Goal: Transaction & Acquisition: Purchase product/service

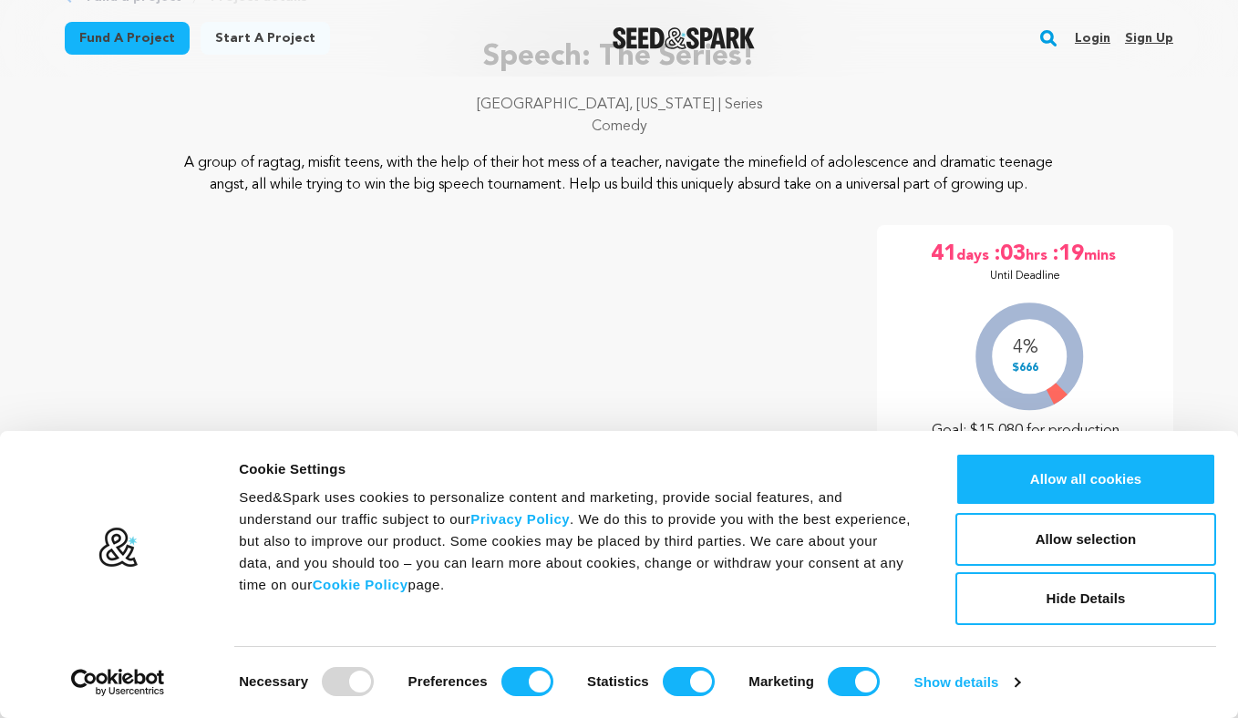
scroll to position [144, 0]
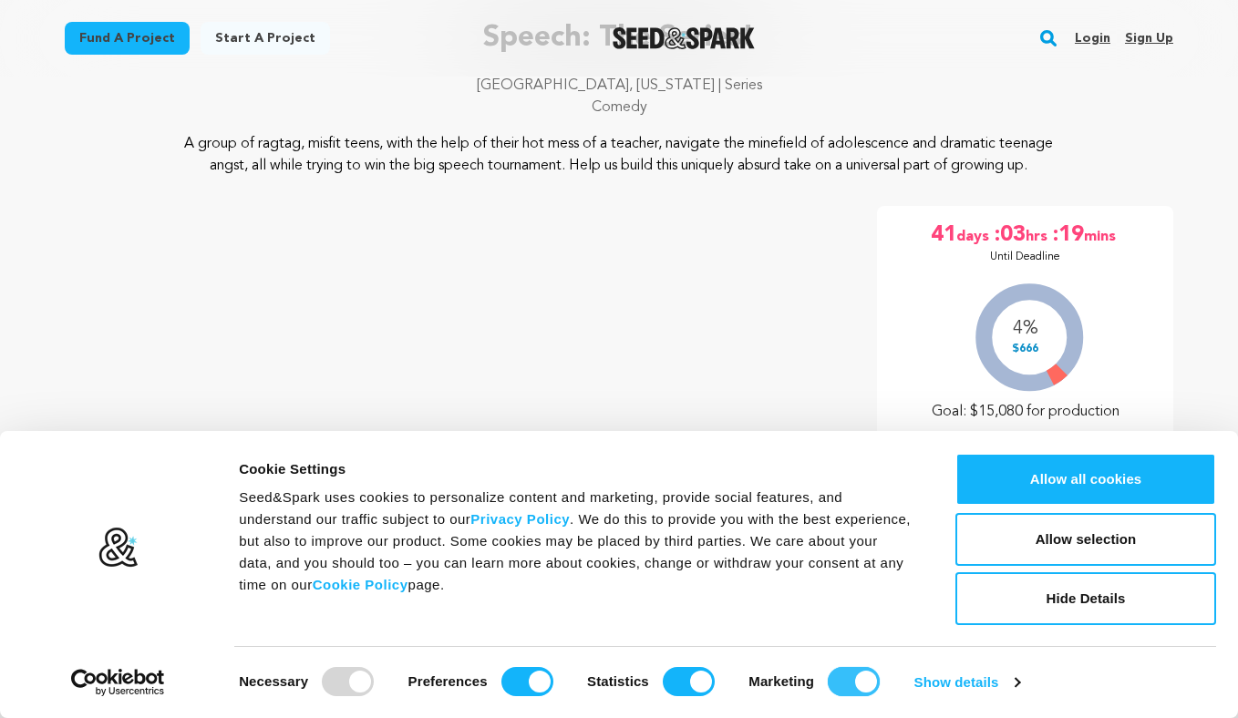
click at [832, 679] on input "Marketing" at bounding box center [854, 681] width 52 height 29
checkbox input "false"
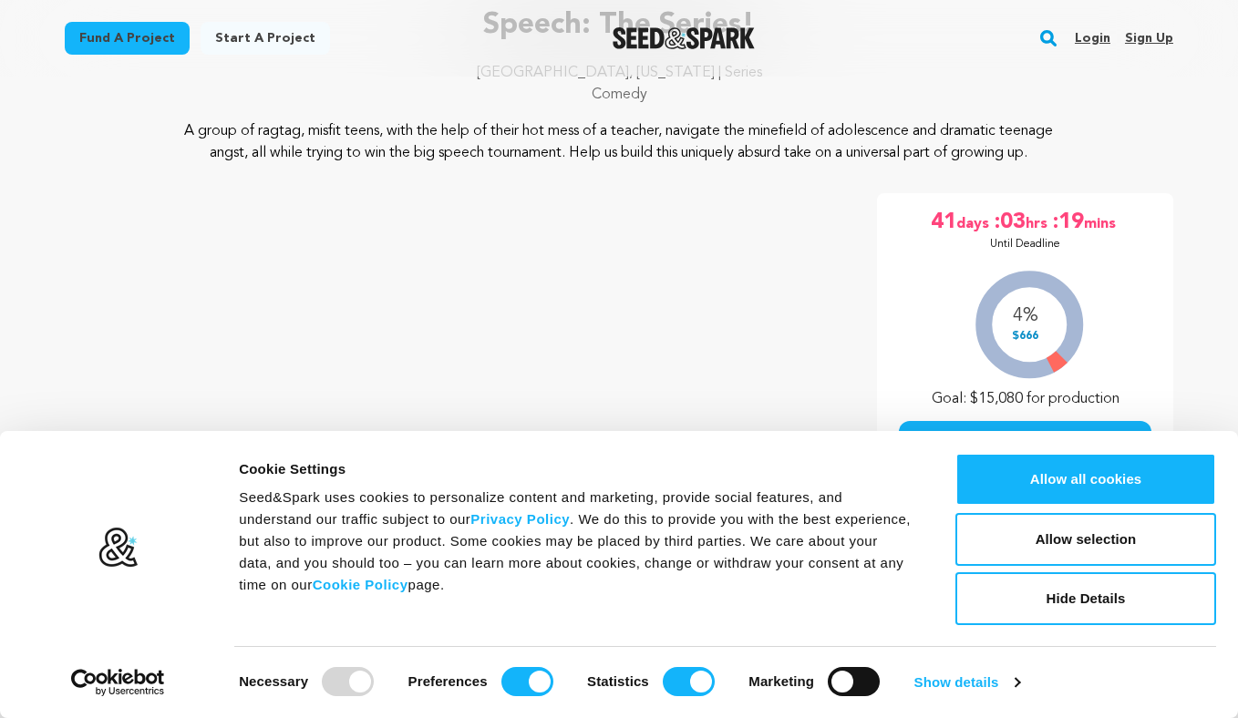
scroll to position [172, 0]
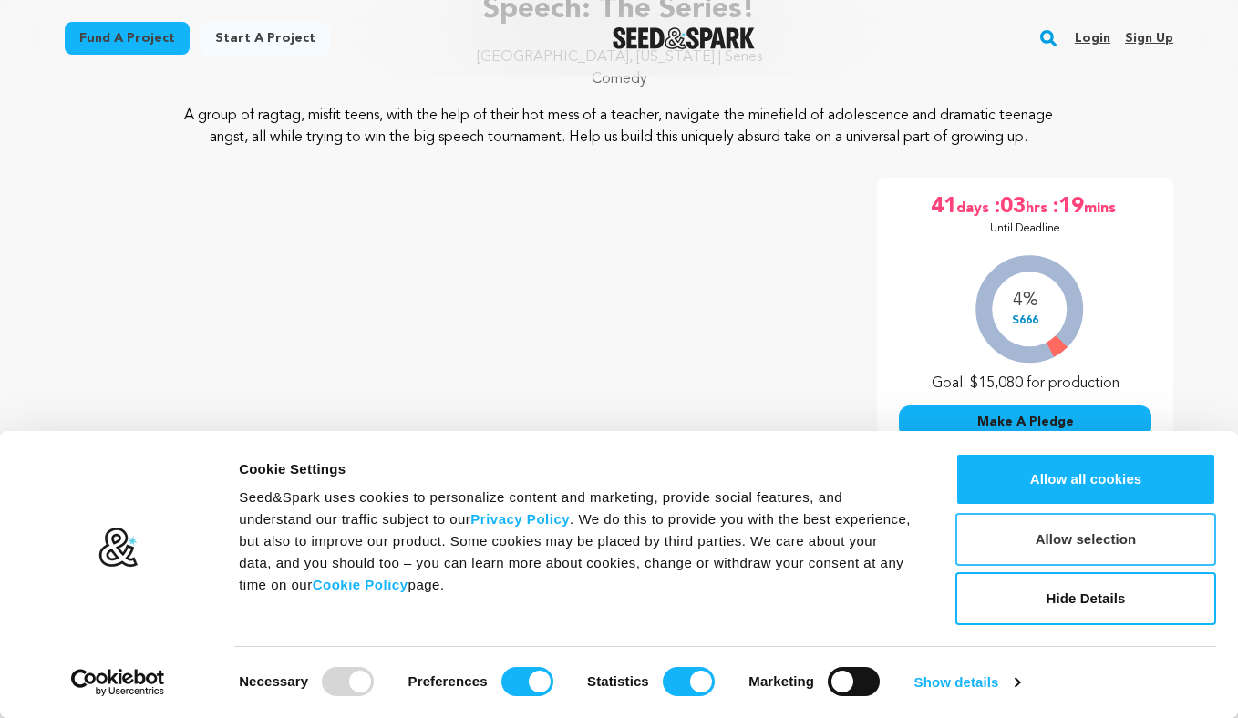
click at [1078, 533] on button "Allow selection" at bounding box center [1085, 539] width 261 height 53
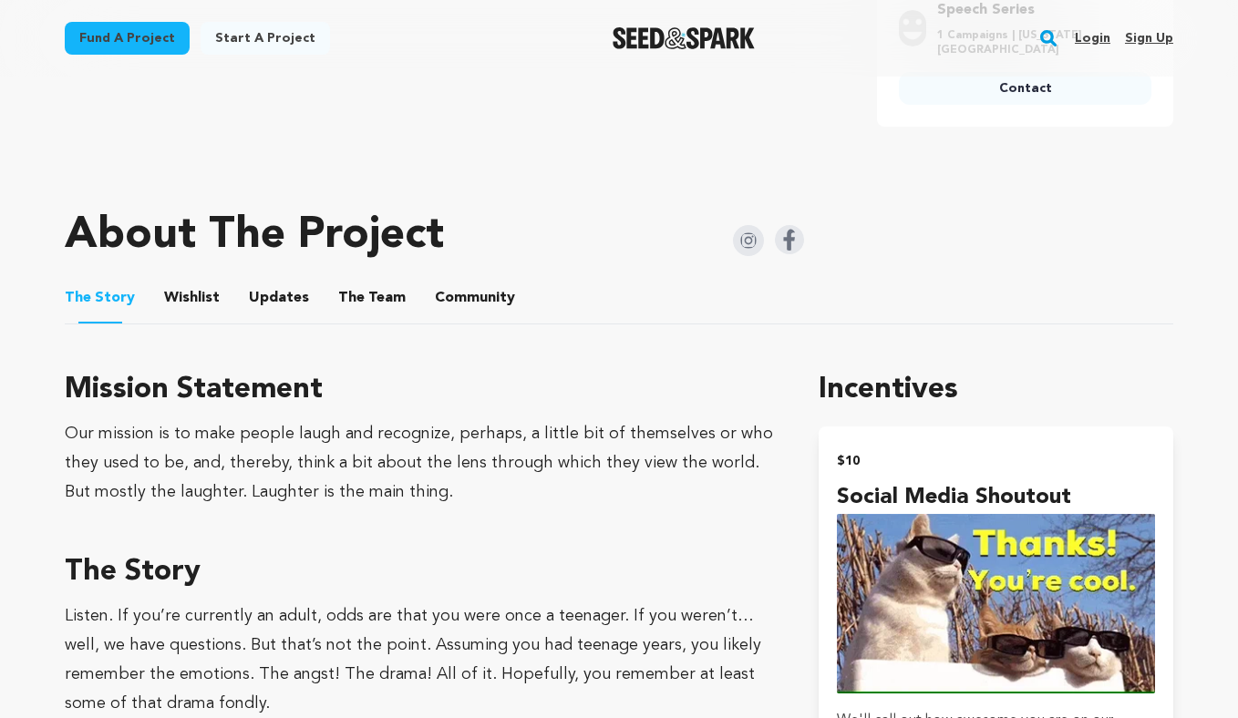
scroll to position [809, 0]
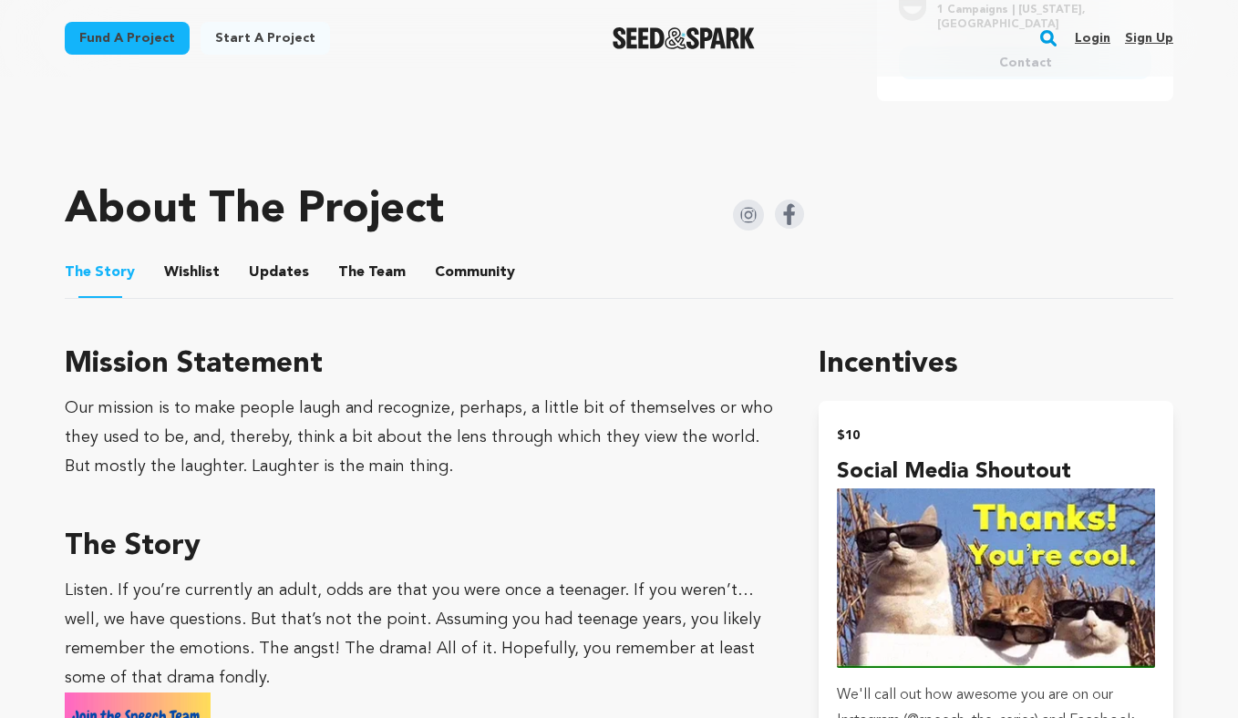
click at [350, 292] on button "The Team" at bounding box center [372, 276] width 44 height 44
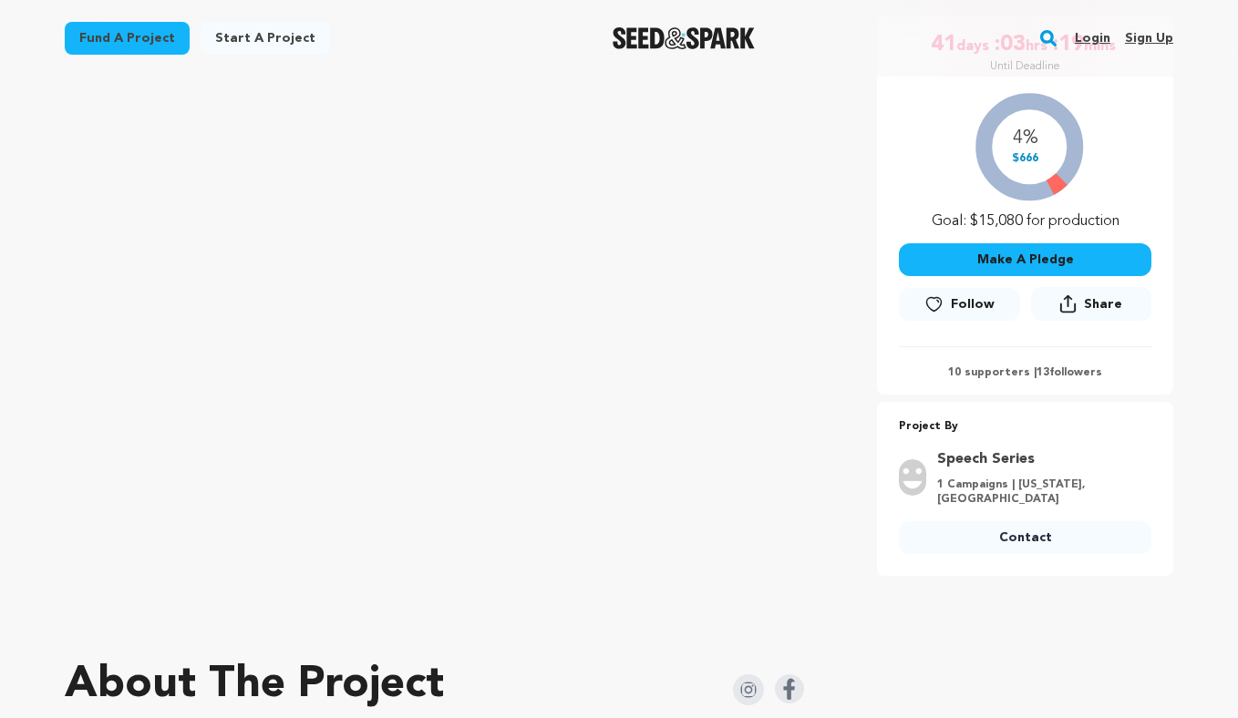
scroll to position [334, 0]
click at [1033, 555] on link "Contact" at bounding box center [1025, 538] width 252 height 33
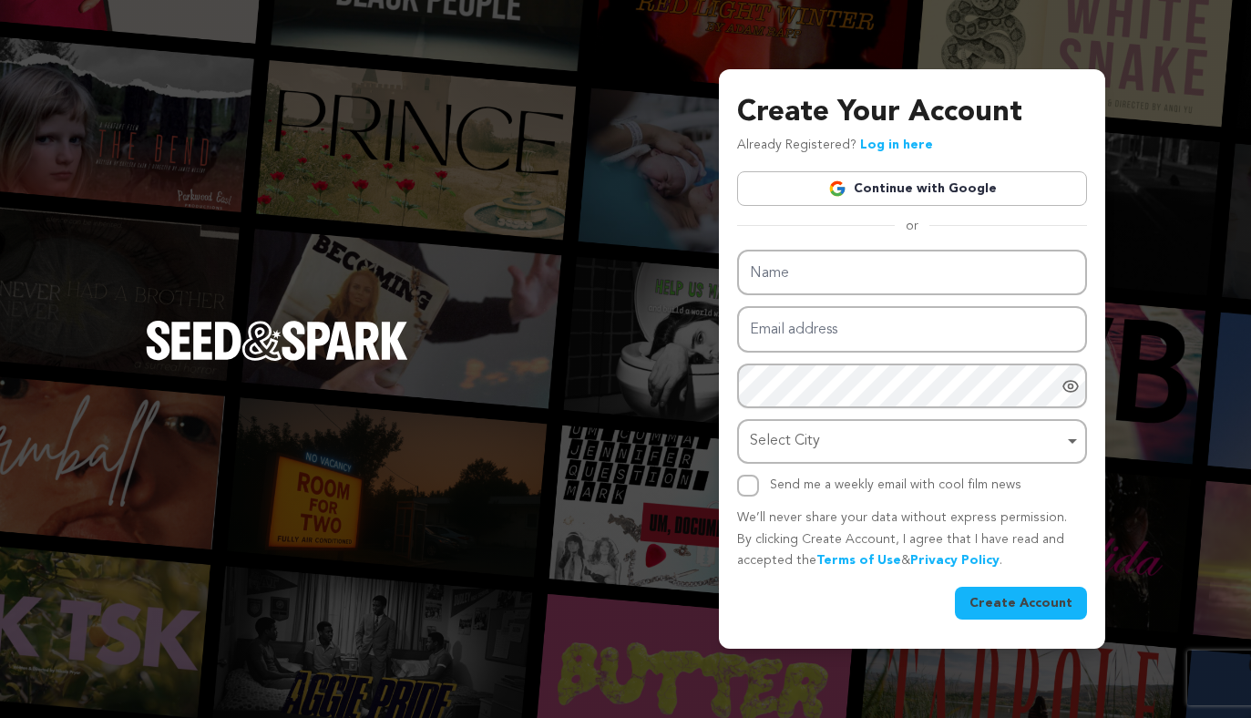
click at [1163, 385] on div "Create Your Account Already Registered? Log in here Continue with Google or eyJ…" at bounding box center [625, 359] width 1251 height 718
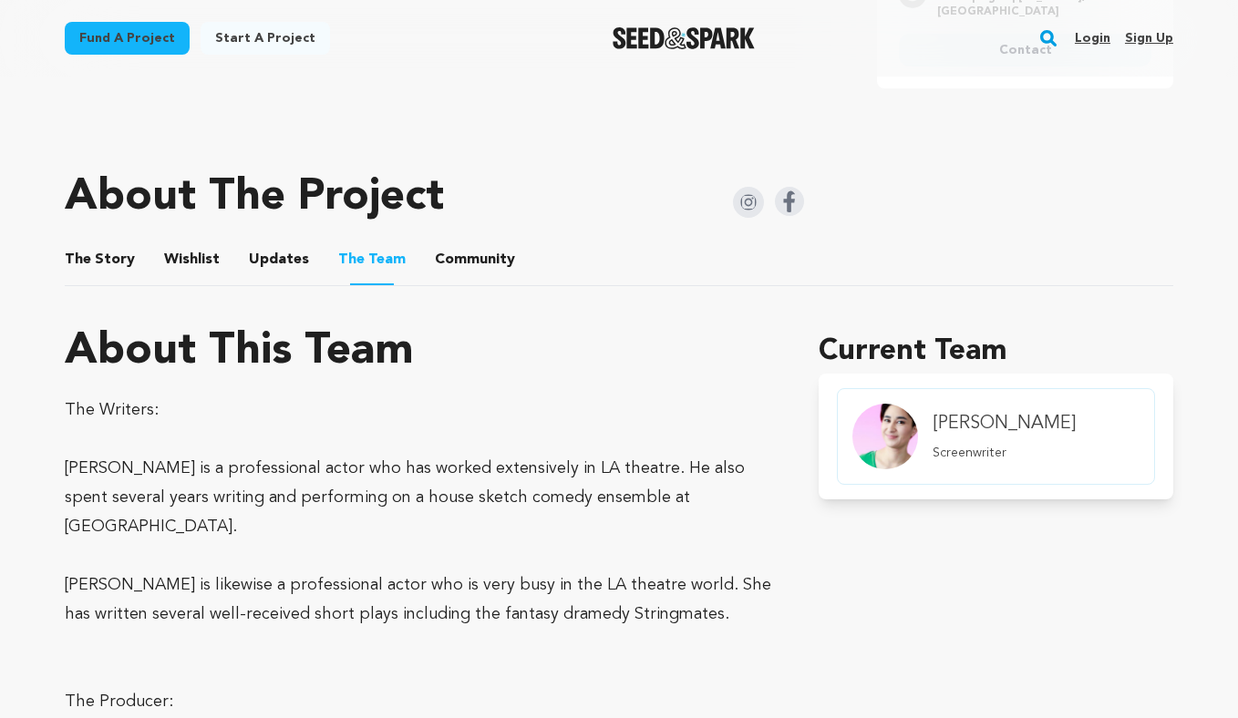
scroll to position [832, 0]
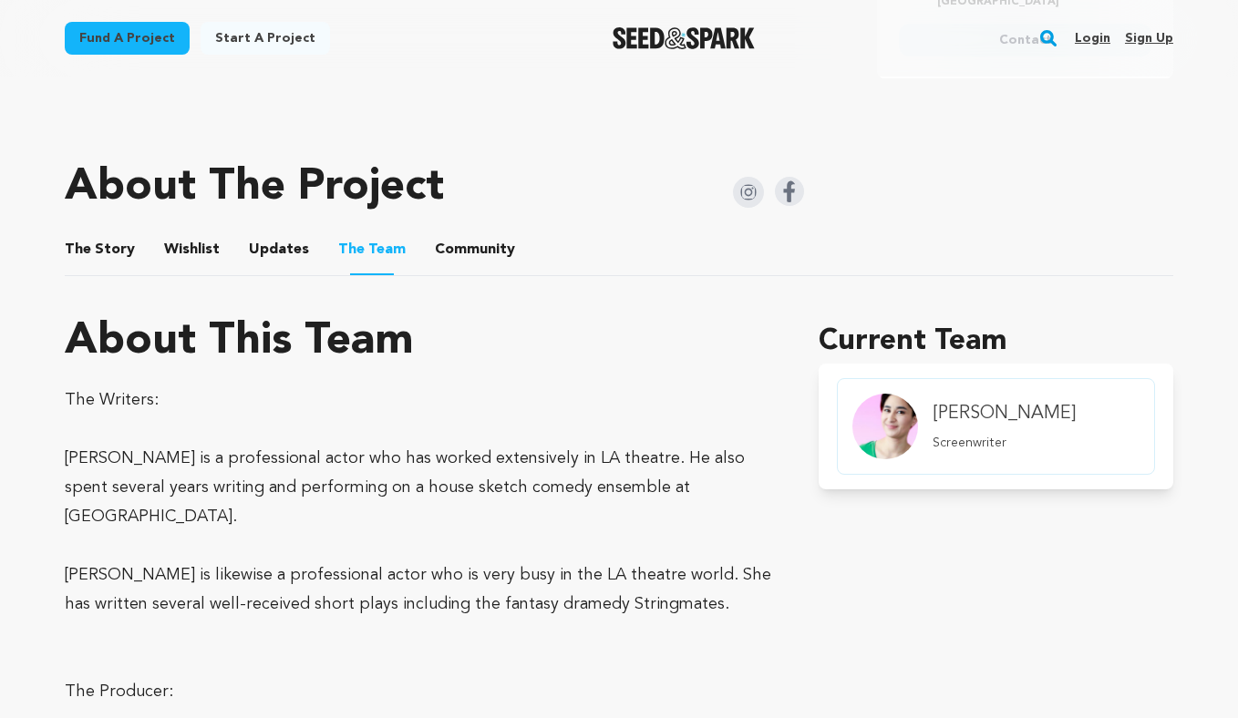
click at [977, 427] on h4 "Amanda Newman" at bounding box center [1003, 414] width 143 height 26
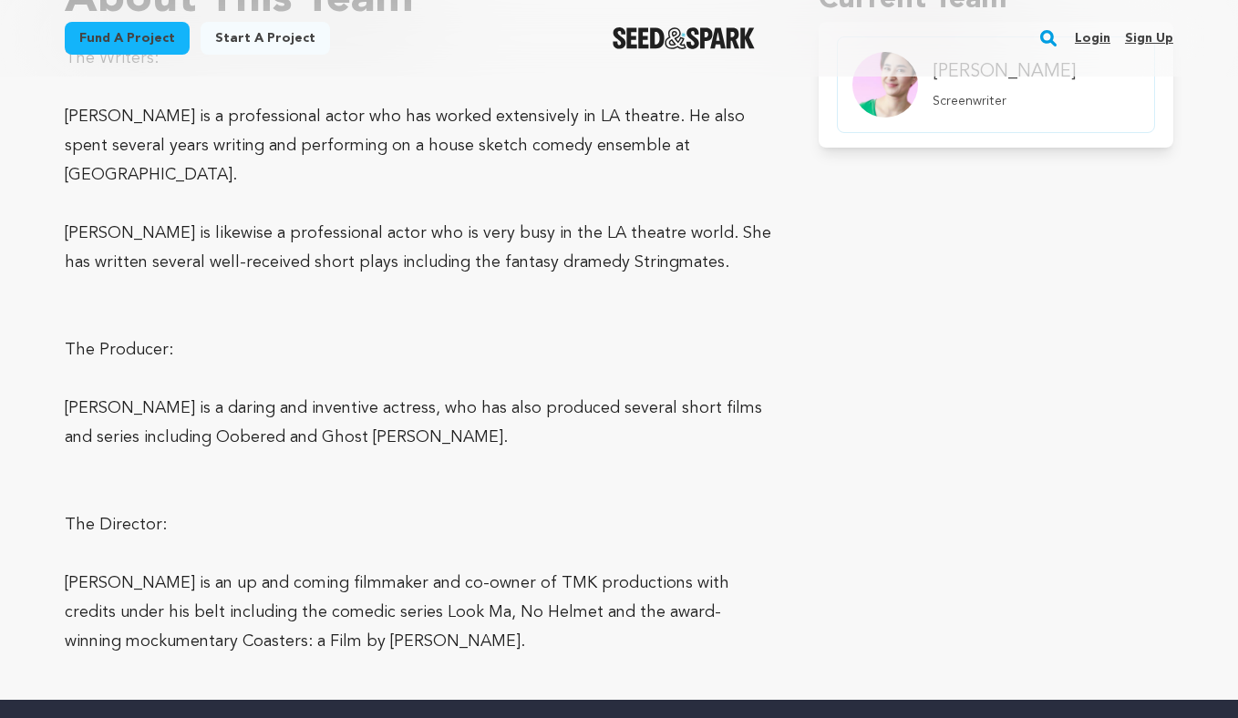
scroll to position [1154, 0]
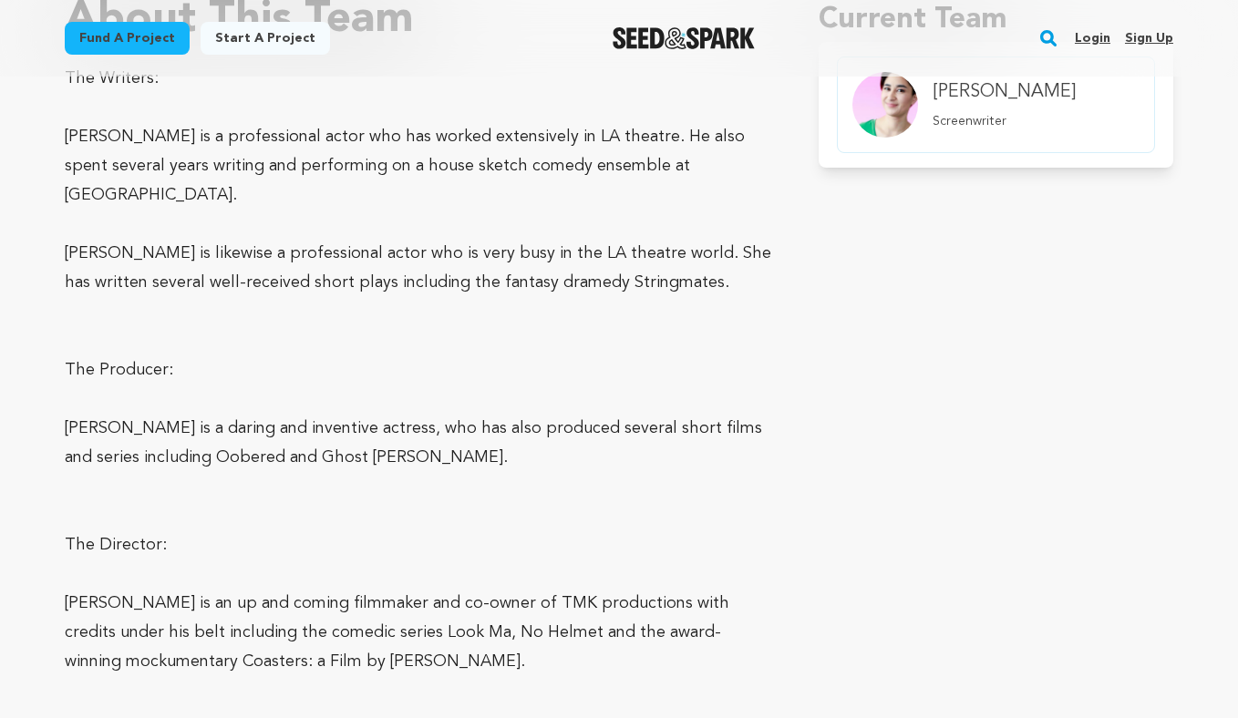
click at [1138, 33] on link "Sign up" at bounding box center [1149, 38] width 48 height 29
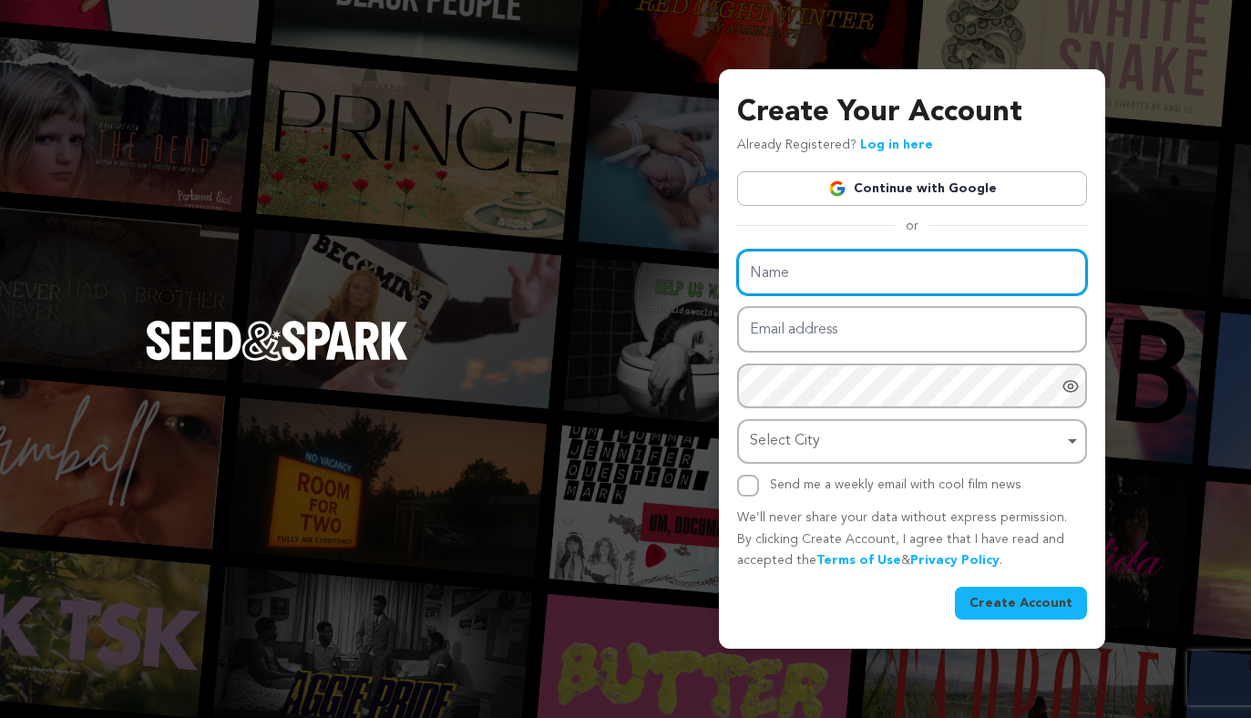
click at [832, 274] on input "Name" at bounding box center [912, 273] width 350 height 46
type input "NSHS"
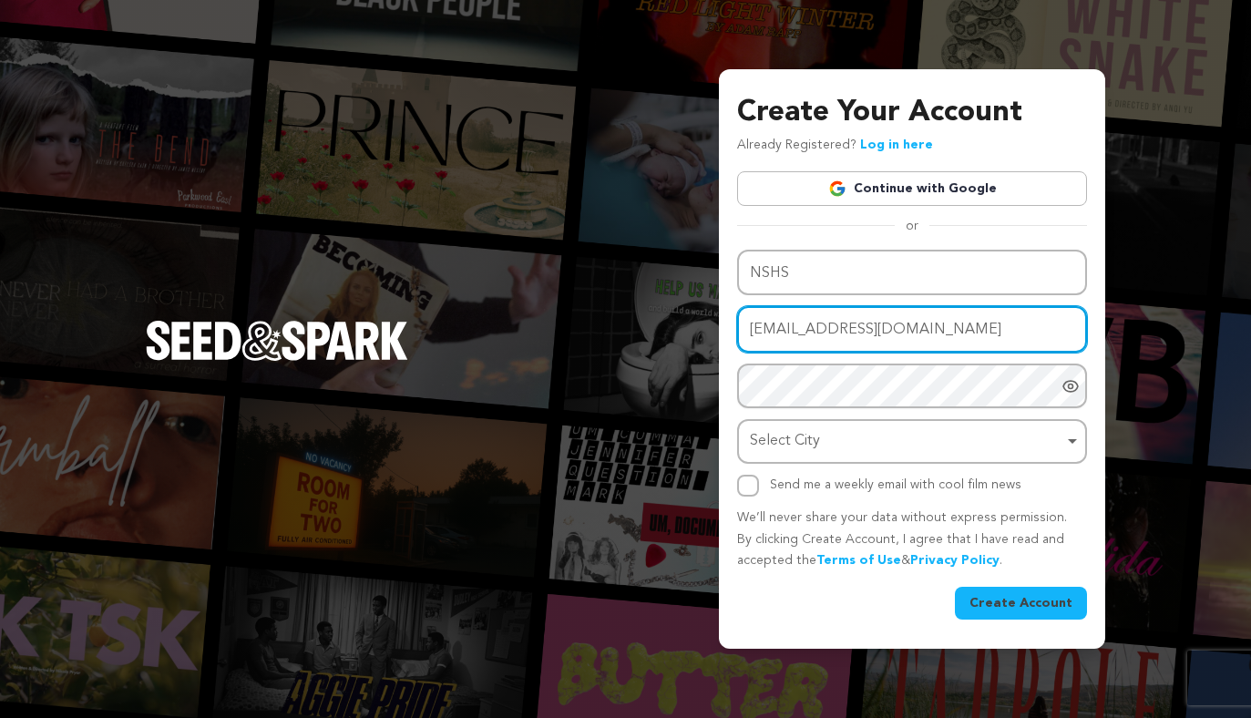
click at [828, 445] on div "Select City Remove item" at bounding box center [907, 441] width 314 height 26
type input "nsha.forensics@gmail.com"
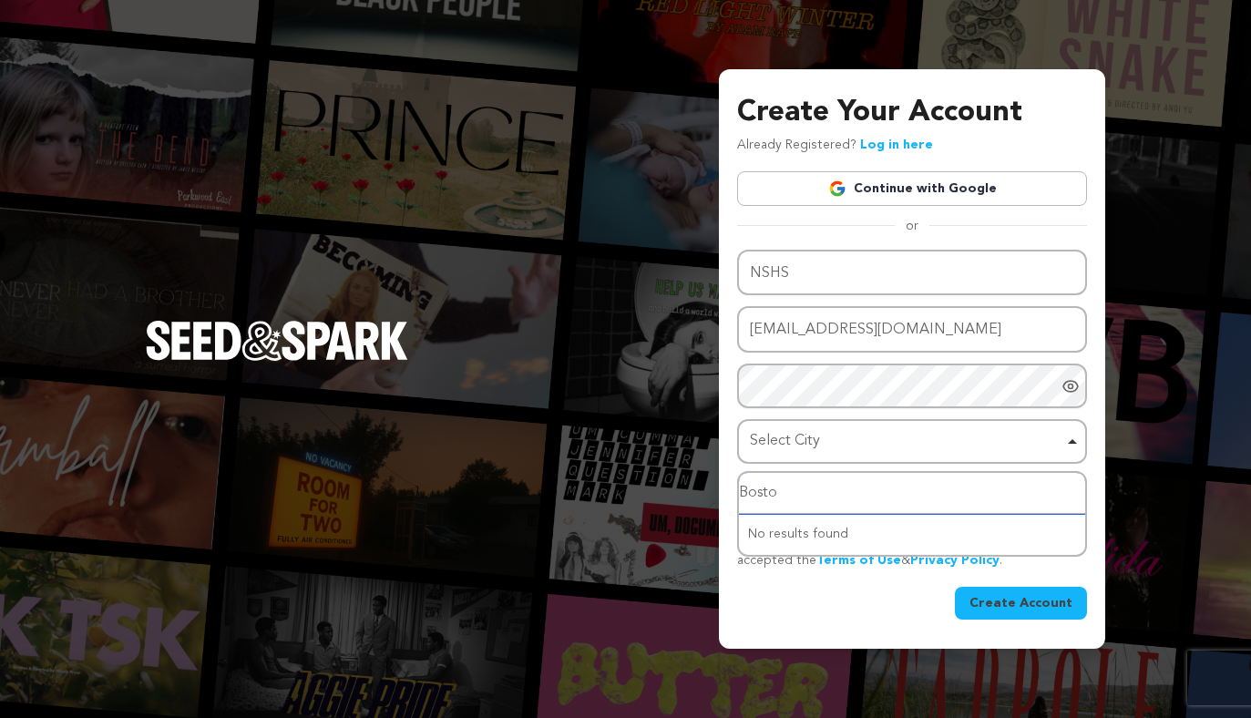
type input "Boston"
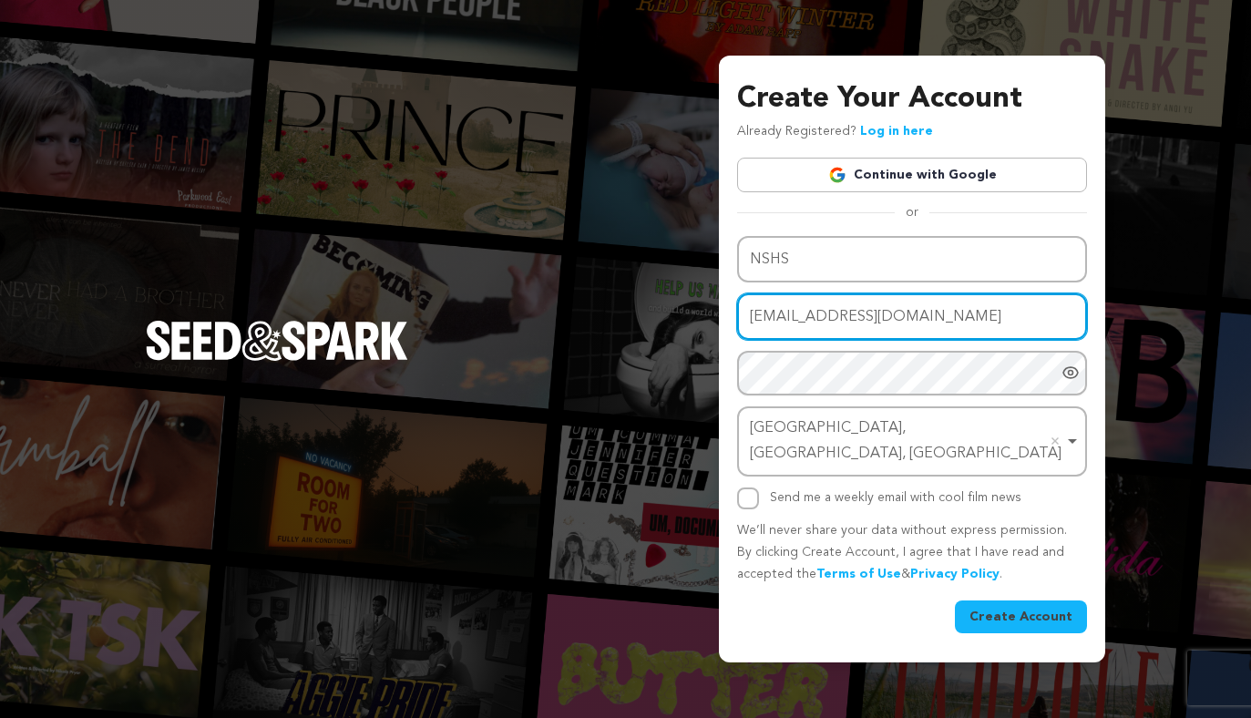
click at [778, 329] on input "nsha.forensics@gmail.com" at bounding box center [912, 317] width 350 height 46
type input "nshs.forensics@gmail.com"
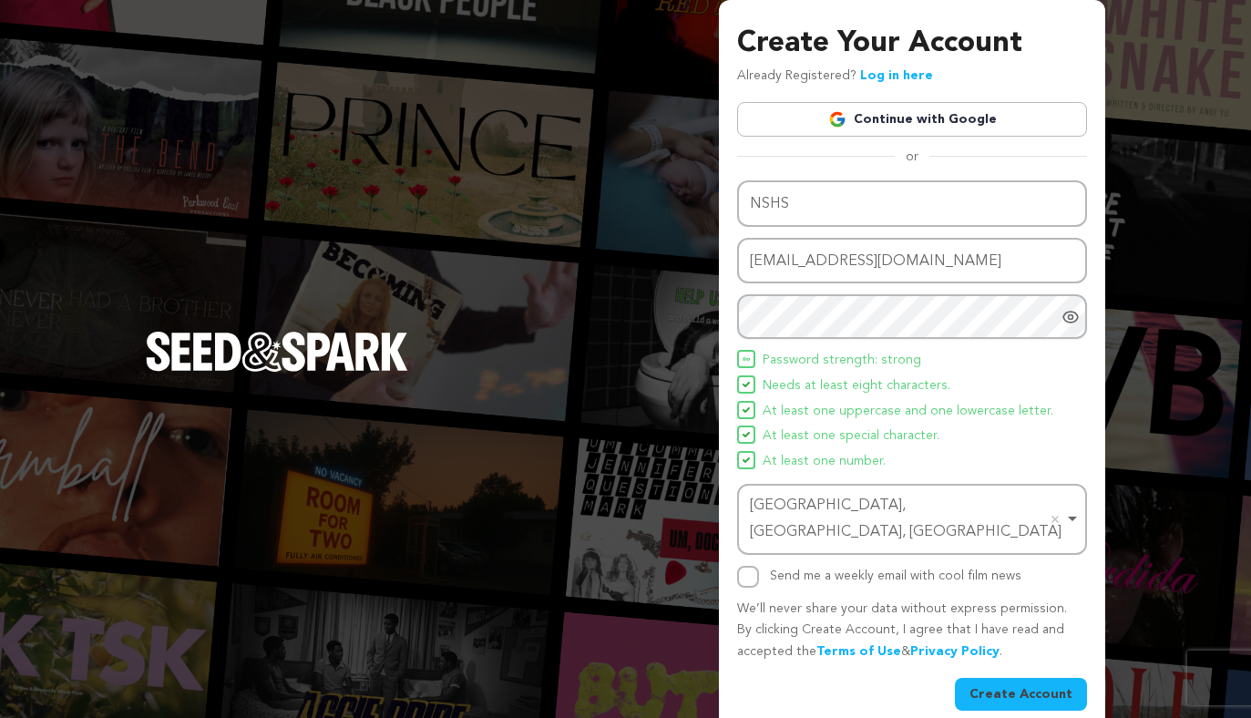
click at [1069, 317] on icon "Show password as plain text. Warning: this will display your password on the sc…" at bounding box center [1071, 316] width 5 height 5
click at [1074, 316] on icon "Hide Password" at bounding box center [1071, 317] width 18 height 18
click at [891, 678] on div "Create Account" at bounding box center [912, 694] width 350 height 33
click at [1025, 678] on button "Create Account" at bounding box center [1021, 694] width 132 height 33
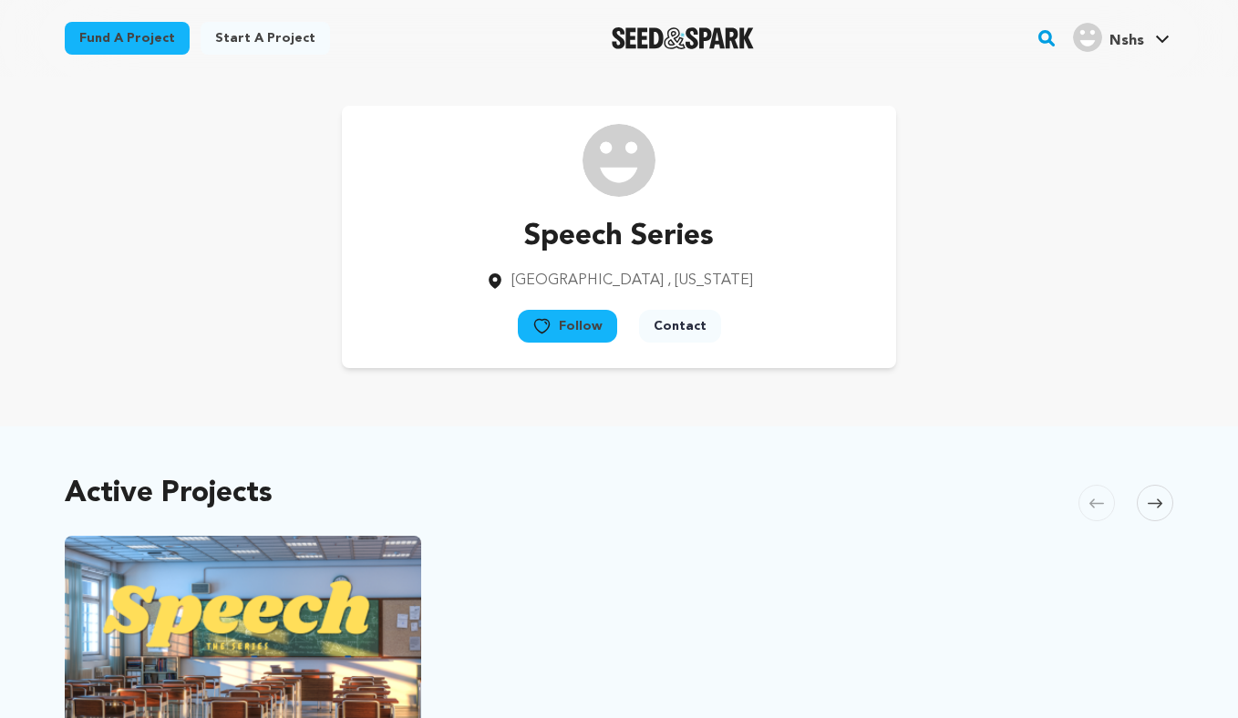
click at [590, 329] on button "Follow" at bounding box center [567, 326] width 99 height 33
click at [690, 324] on button "Contact" at bounding box center [689, 326] width 82 height 33
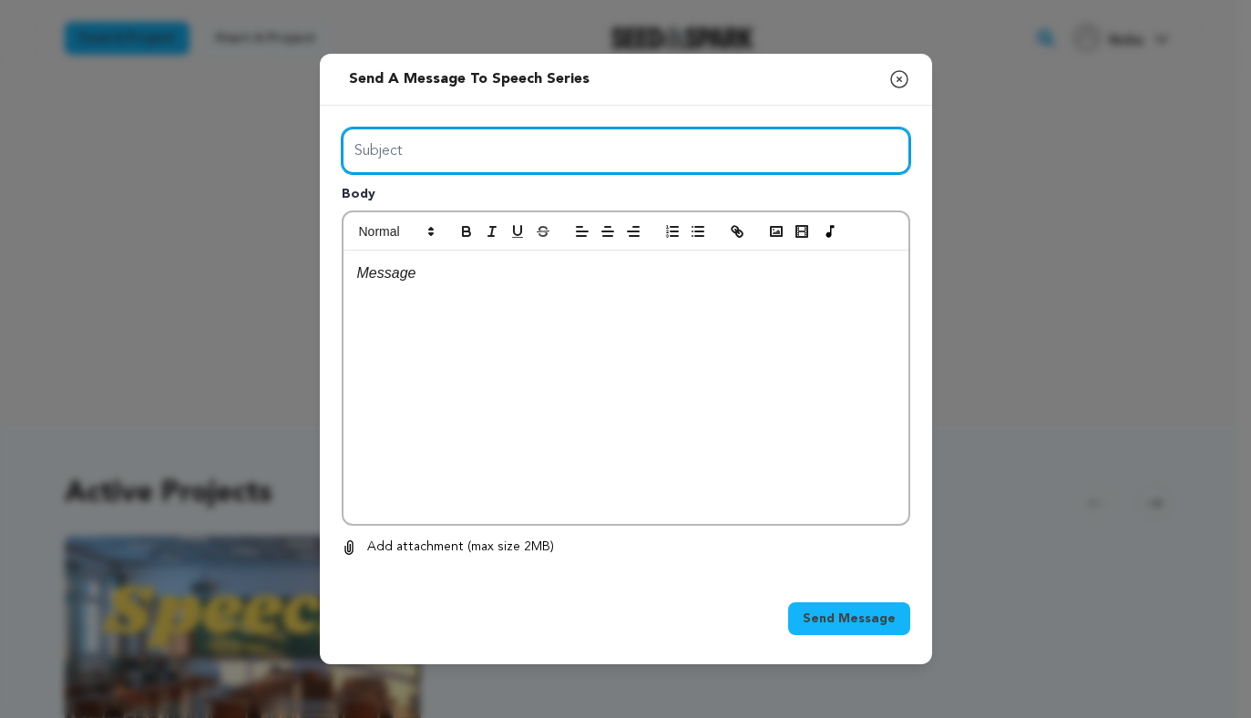
click at [491, 157] on input "Subject" at bounding box center [626, 151] width 569 height 46
type input "Hi Tim"
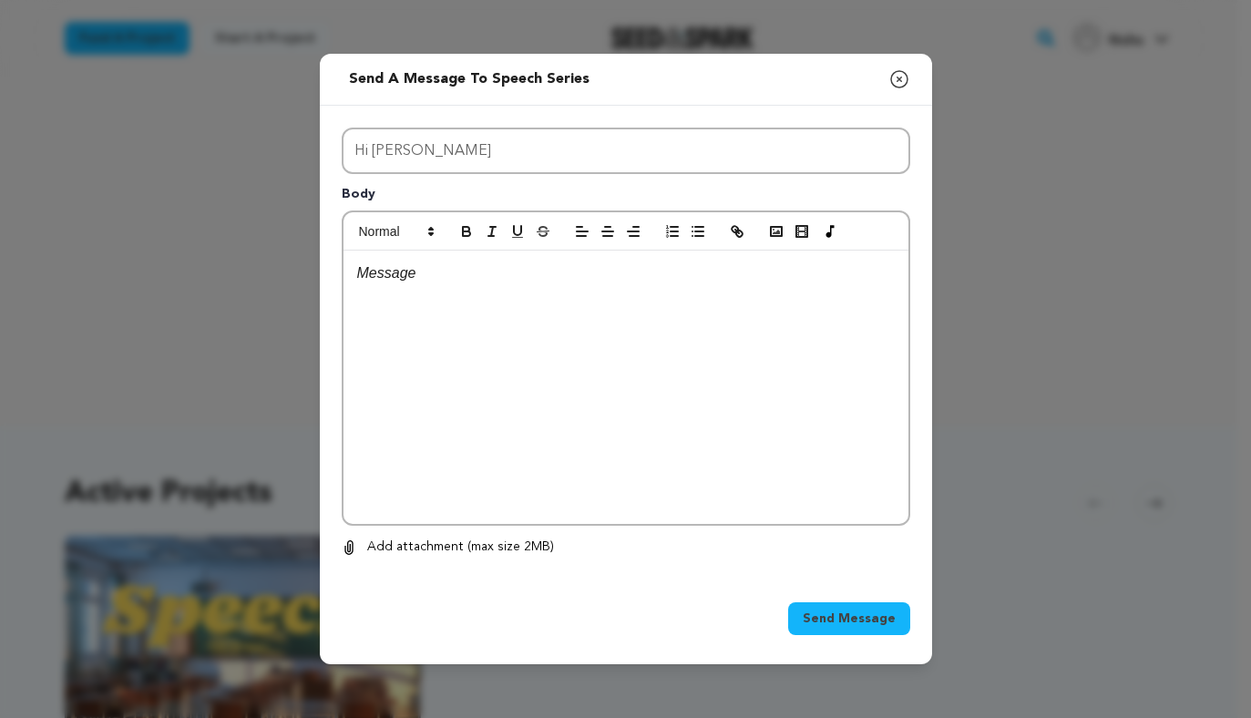
click at [422, 264] on p at bounding box center [626, 274] width 538 height 24
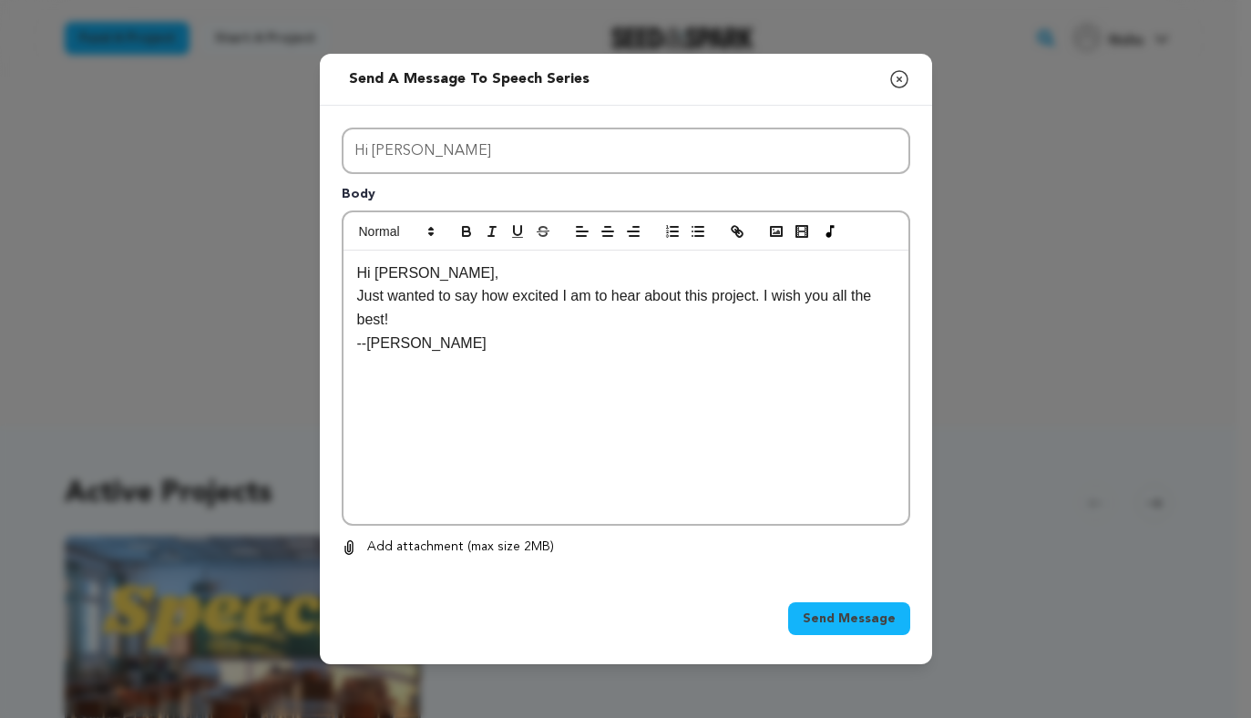
click at [409, 274] on p "Hi Tim," at bounding box center [626, 274] width 538 height 24
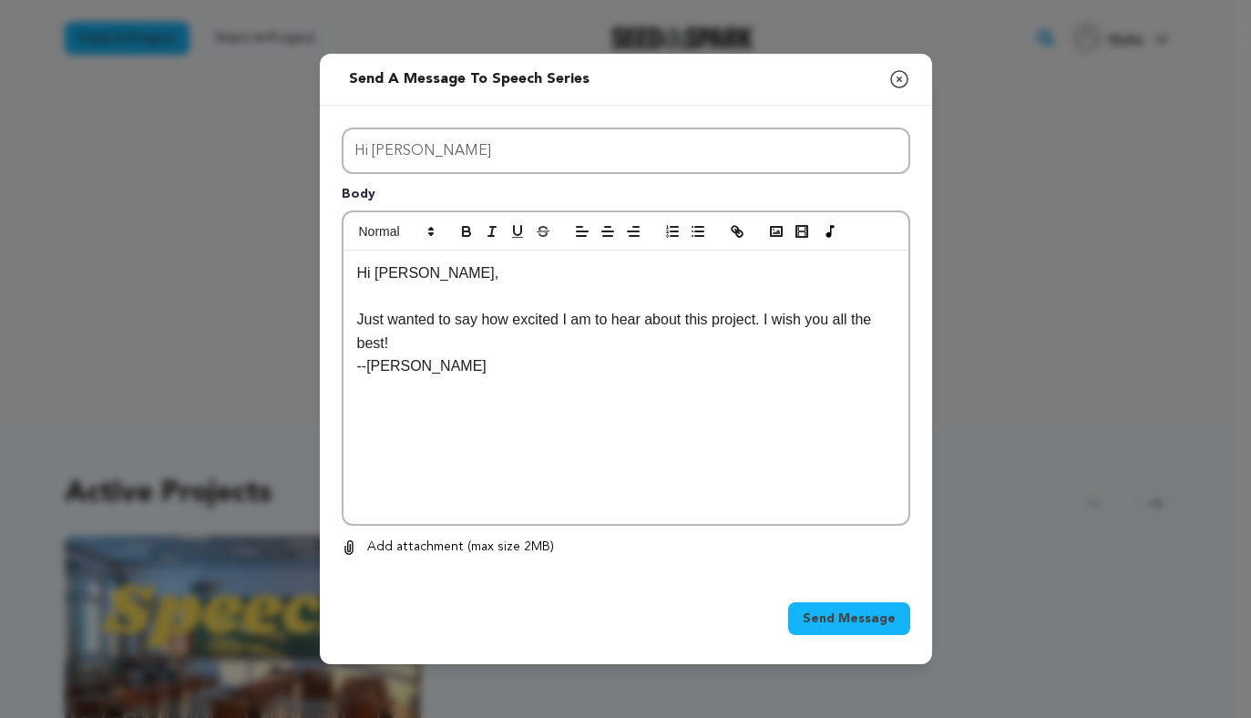
click at [402, 341] on p "Just wanted to say how excited I am to hear about this project. I wish you all …" at bounding box center [626, 331] width 538 height 46
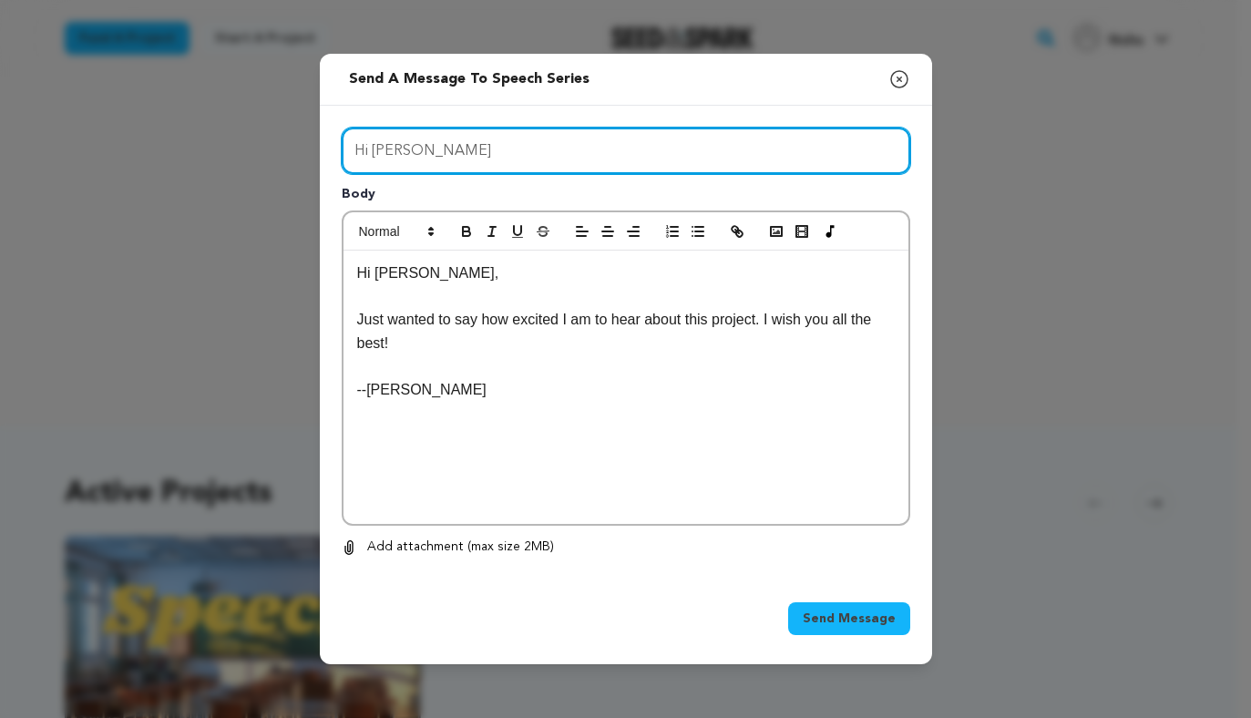
click at [403, 149] on input "Hi Tim" at bounding box center [626, 151] width 569 height 46
type input "H"
type input "E"
type input "T"
type input "Hi Tim"
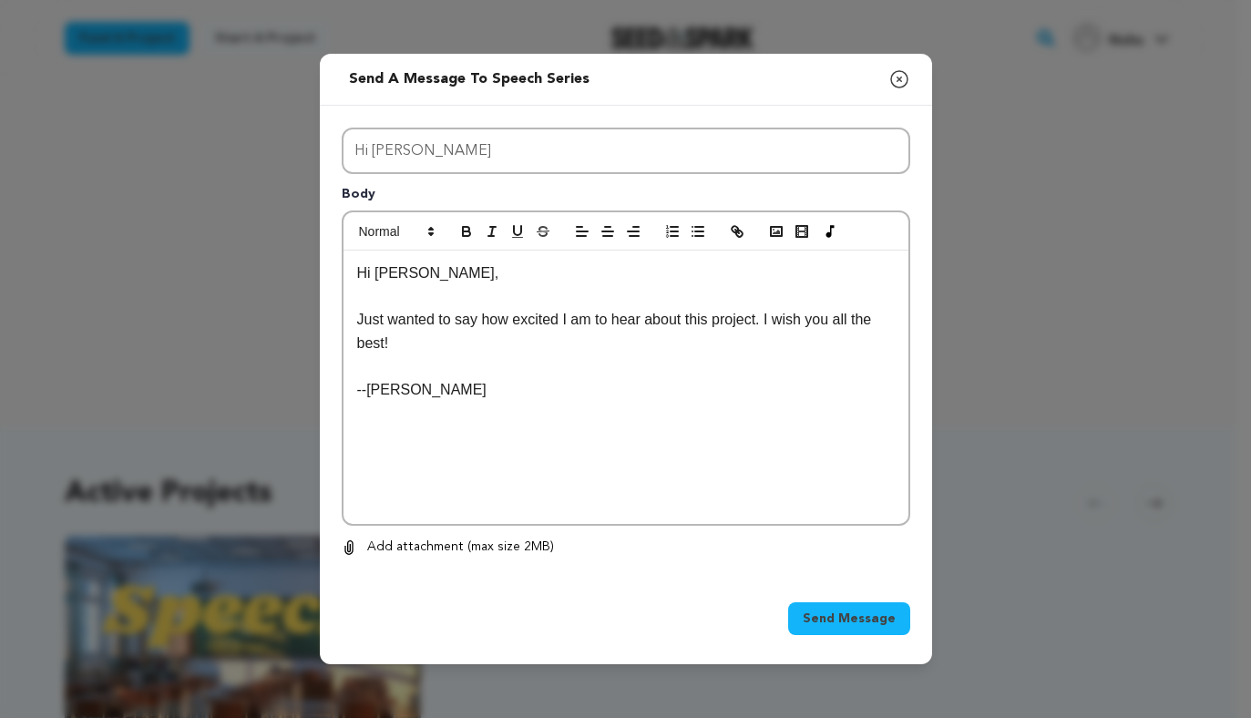
click at [836, 614] on span "Send Message" at bounding box center [849, 619] width 93 height 18
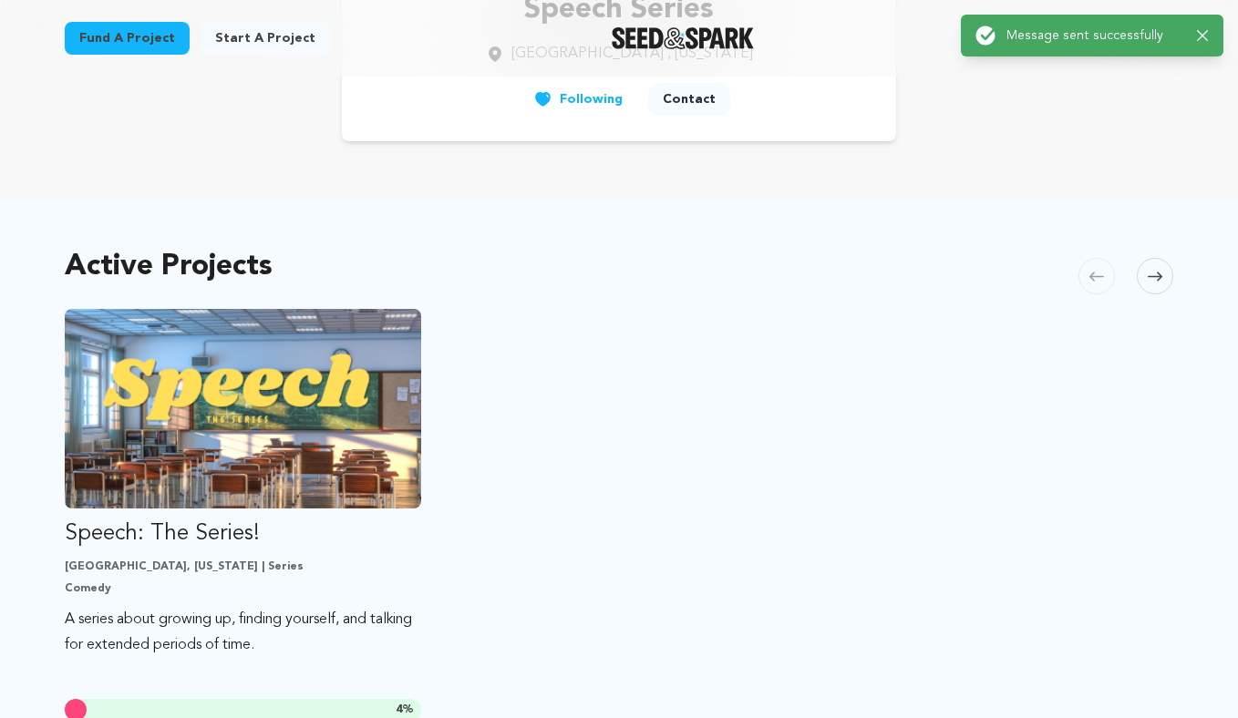
scroll to position [415, 0]
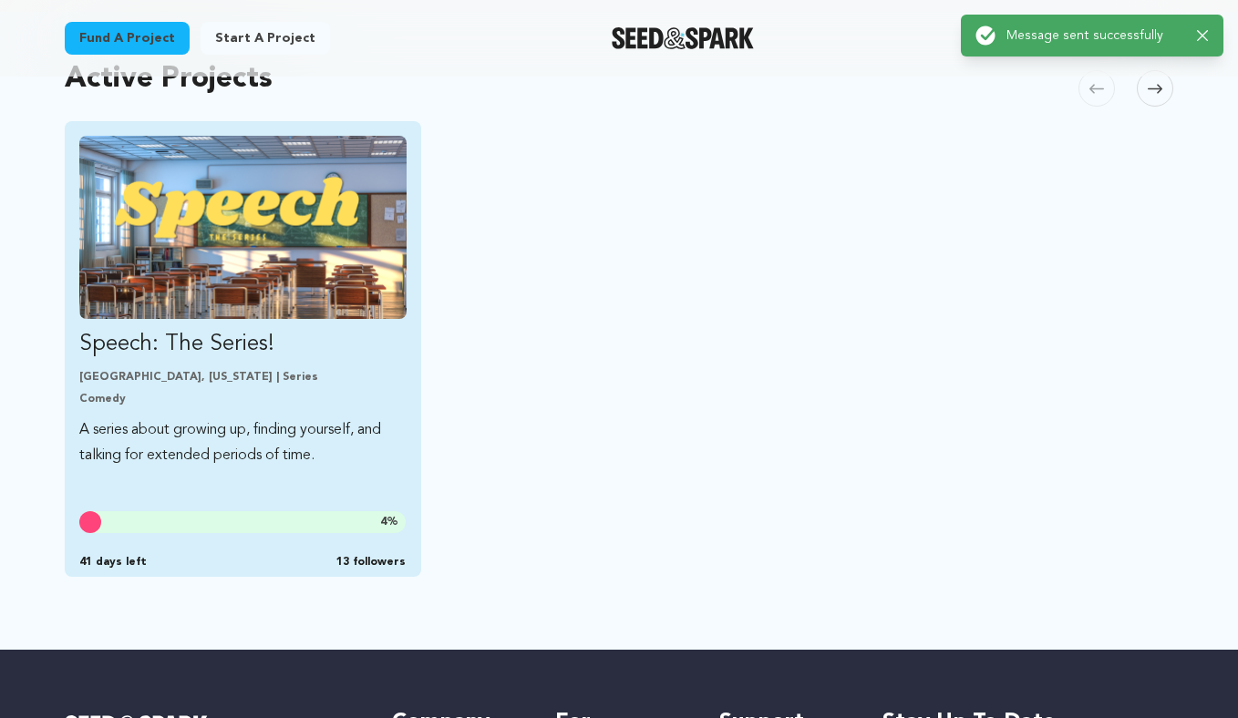
click at [269, 275] on img "Fund Speech: The Series!" at bounding box center [242, 227] width 327 height 183
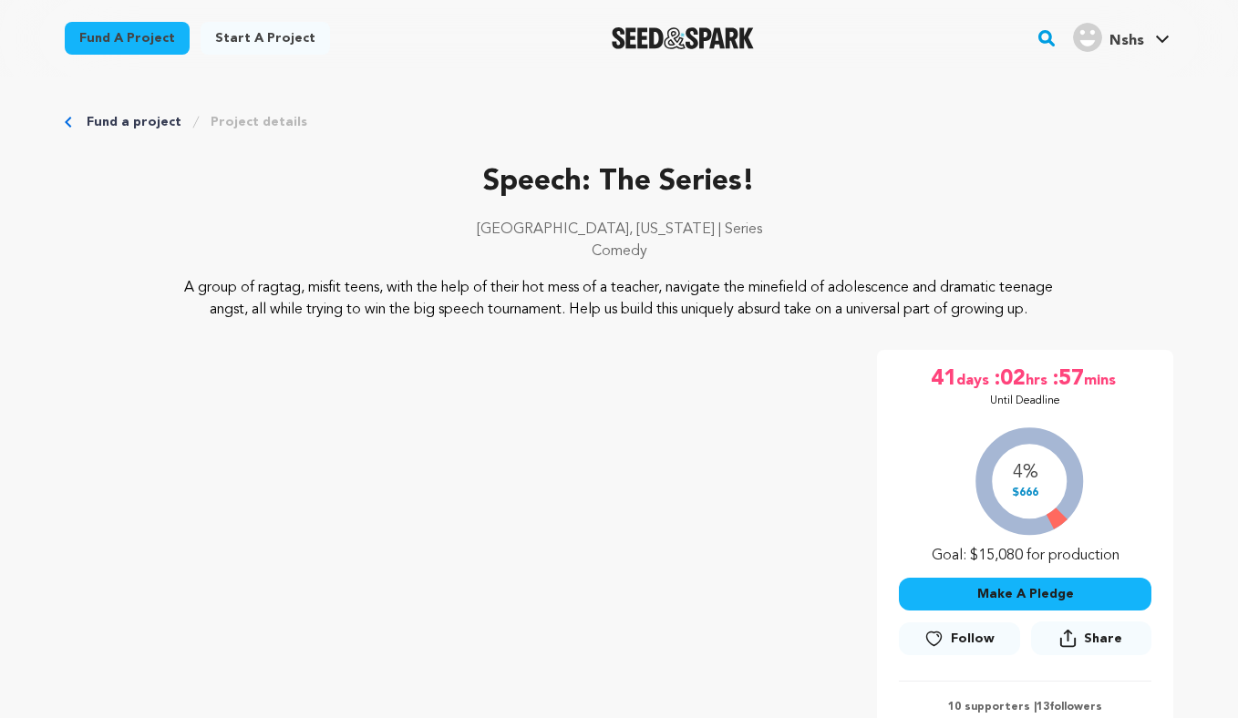
click at [1017, 605] on button "Make A Pledge" at bounding box center [1025, 594] width 252 height 33
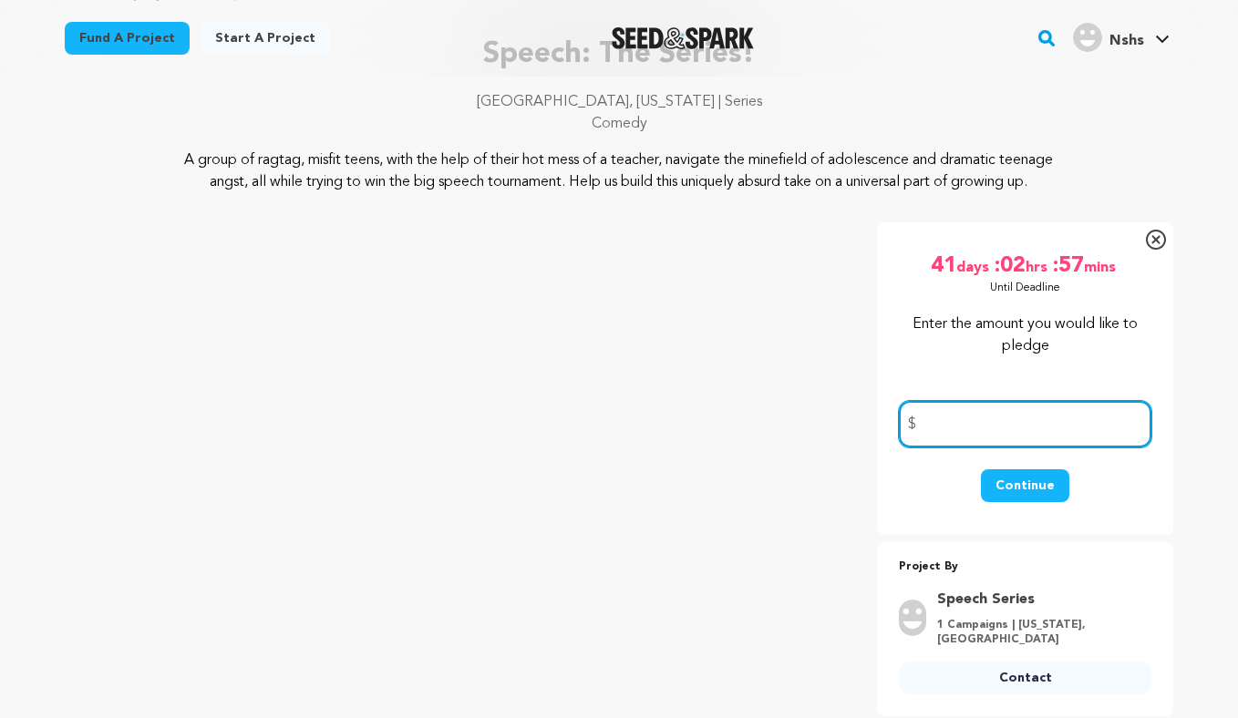
scroll to position [129, 0]
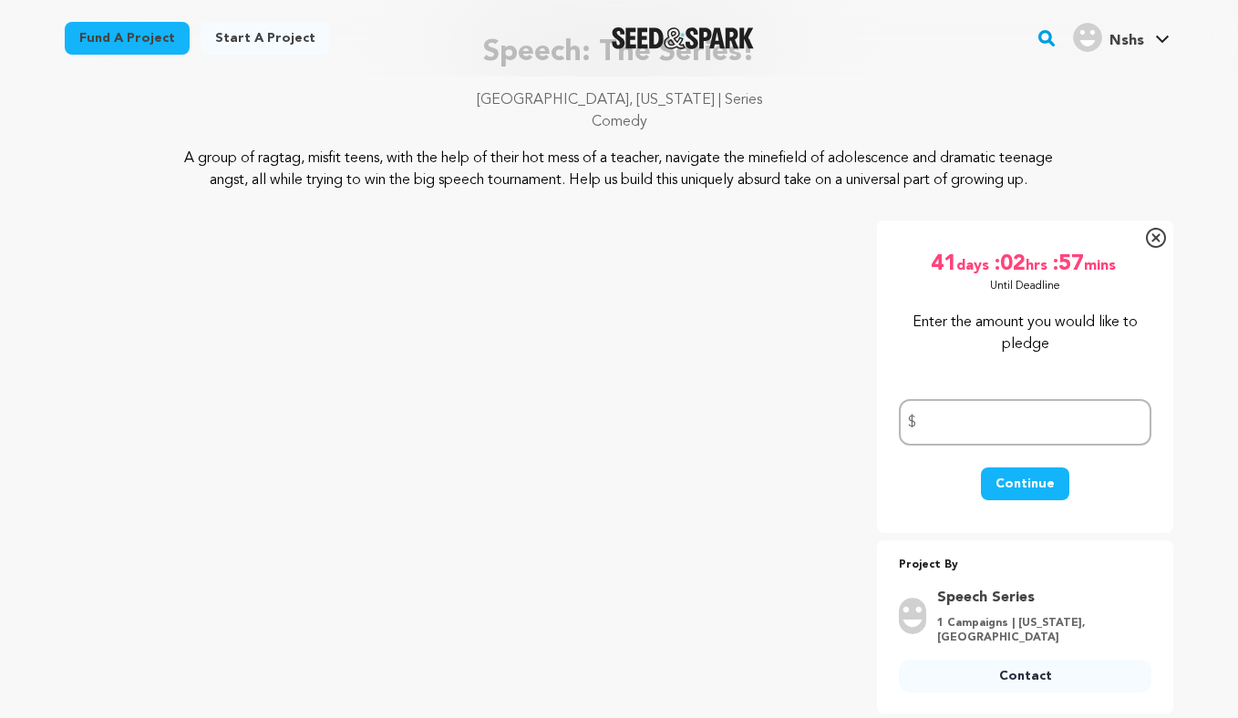
click at [1154, 248] on icon at bounding box center [1156, 238] width 20 height 20
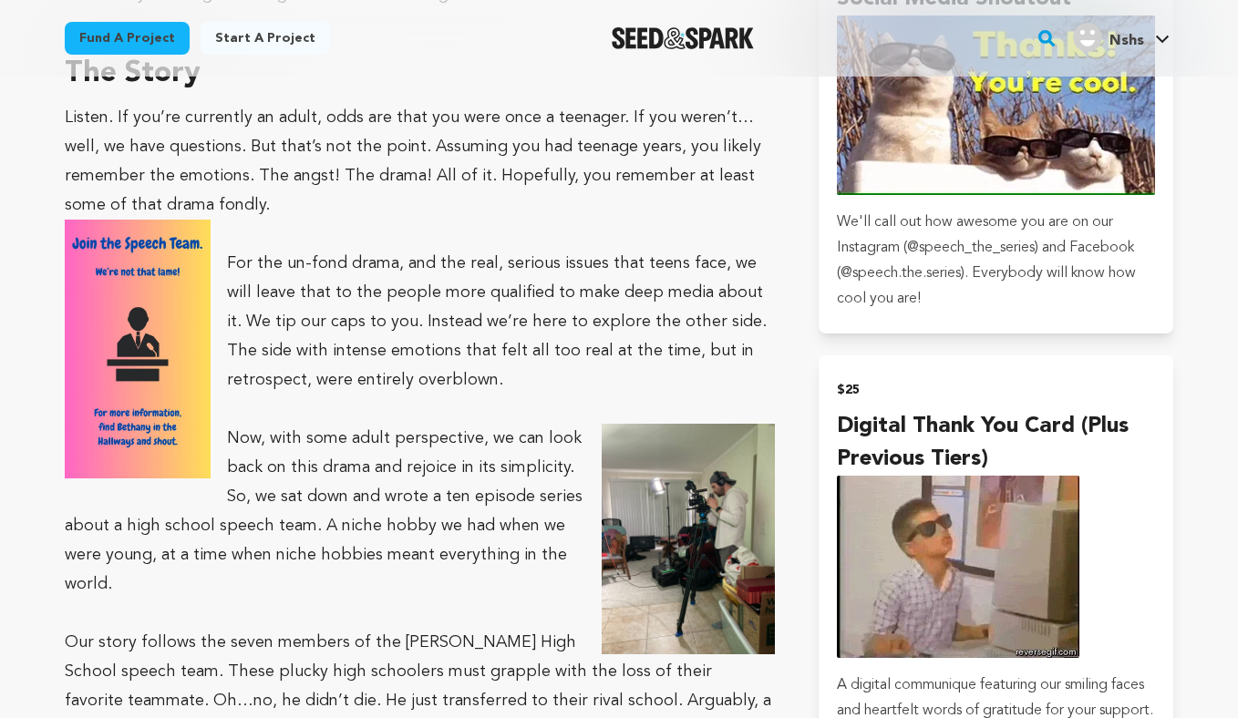
scroll to position [0, 0]
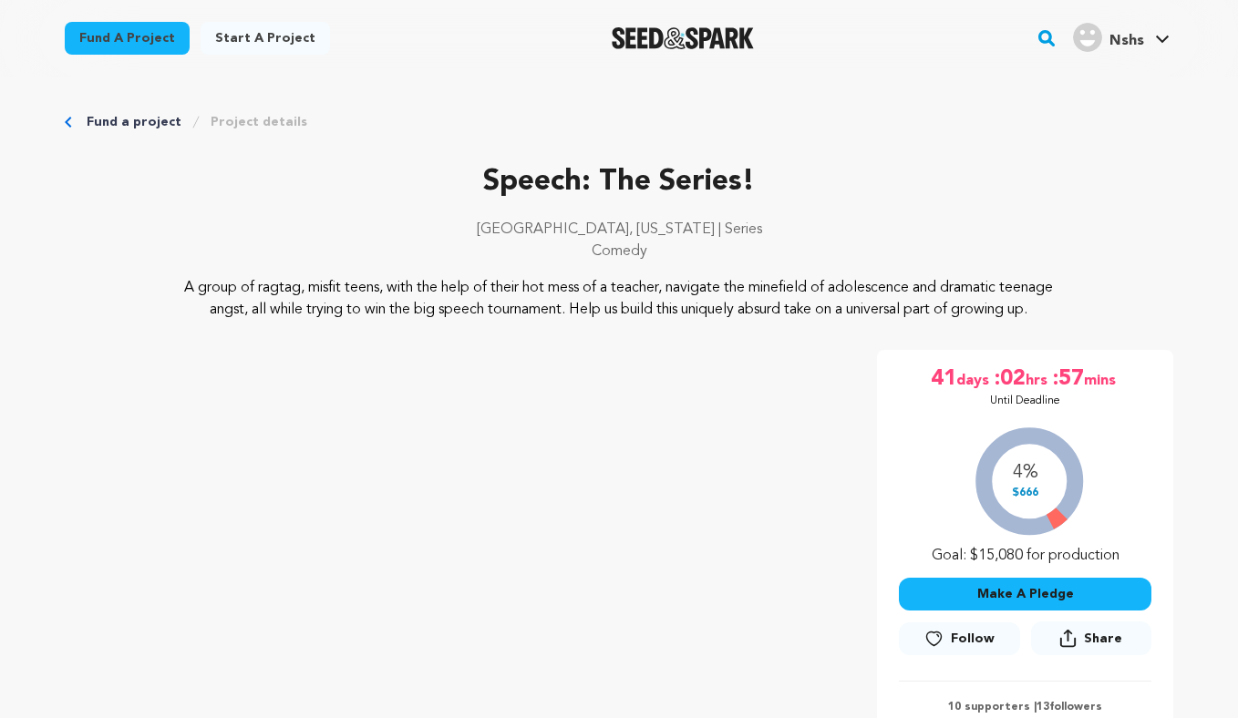
click at [1013, 607] on button "Make A Pledge" at bounding box center [1025, 594] width 252 height 33
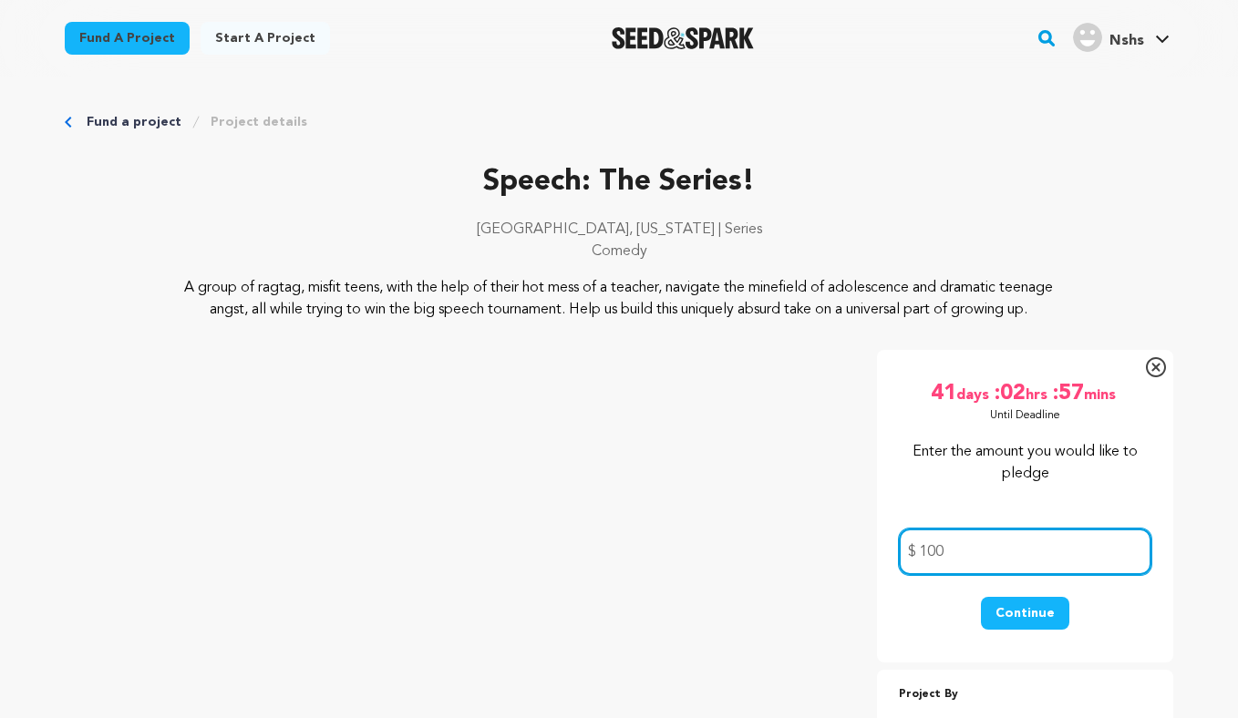
type input "100"
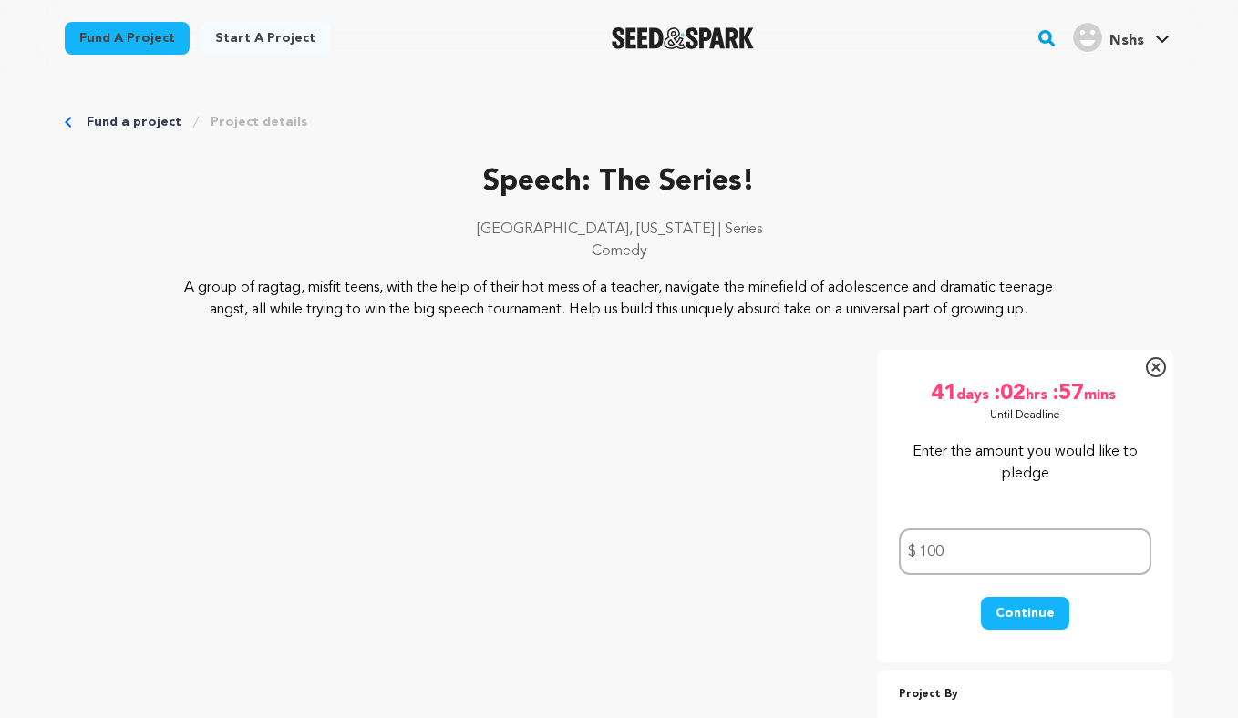
click at [1027, 630] on button "Continue" at bounding box center [1025, 613] width 88 height 33
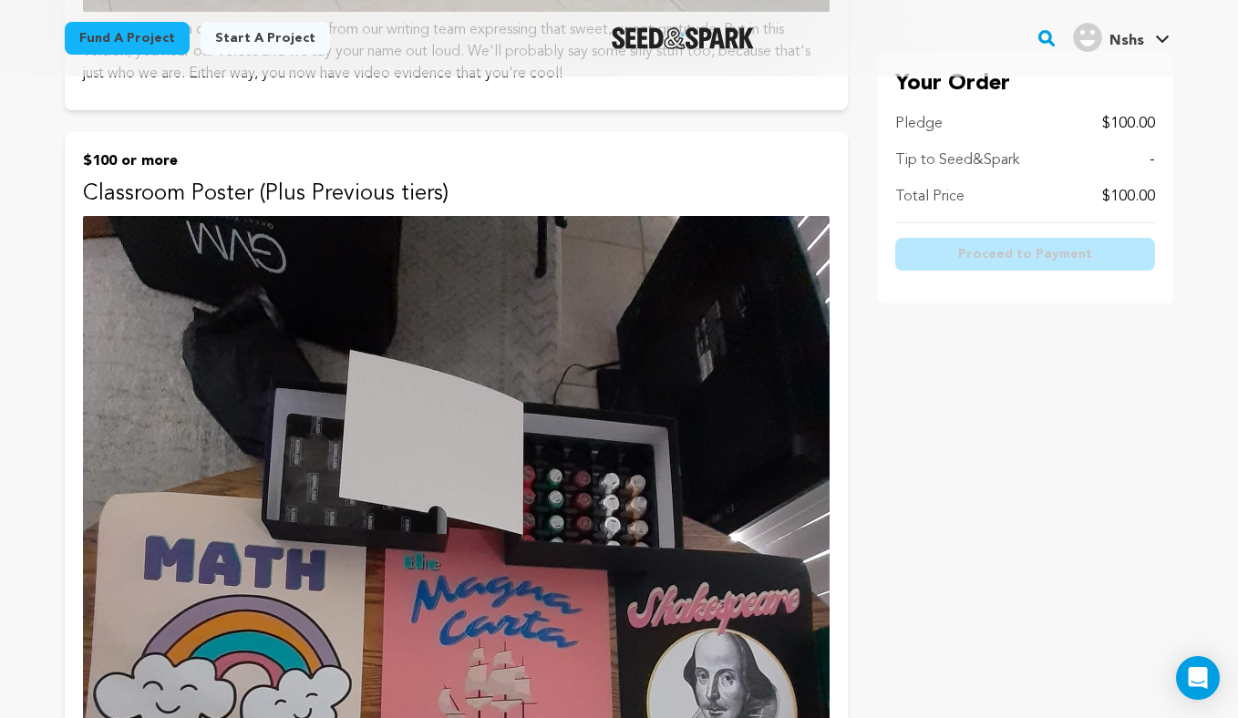
scroll to position [2215, 0]
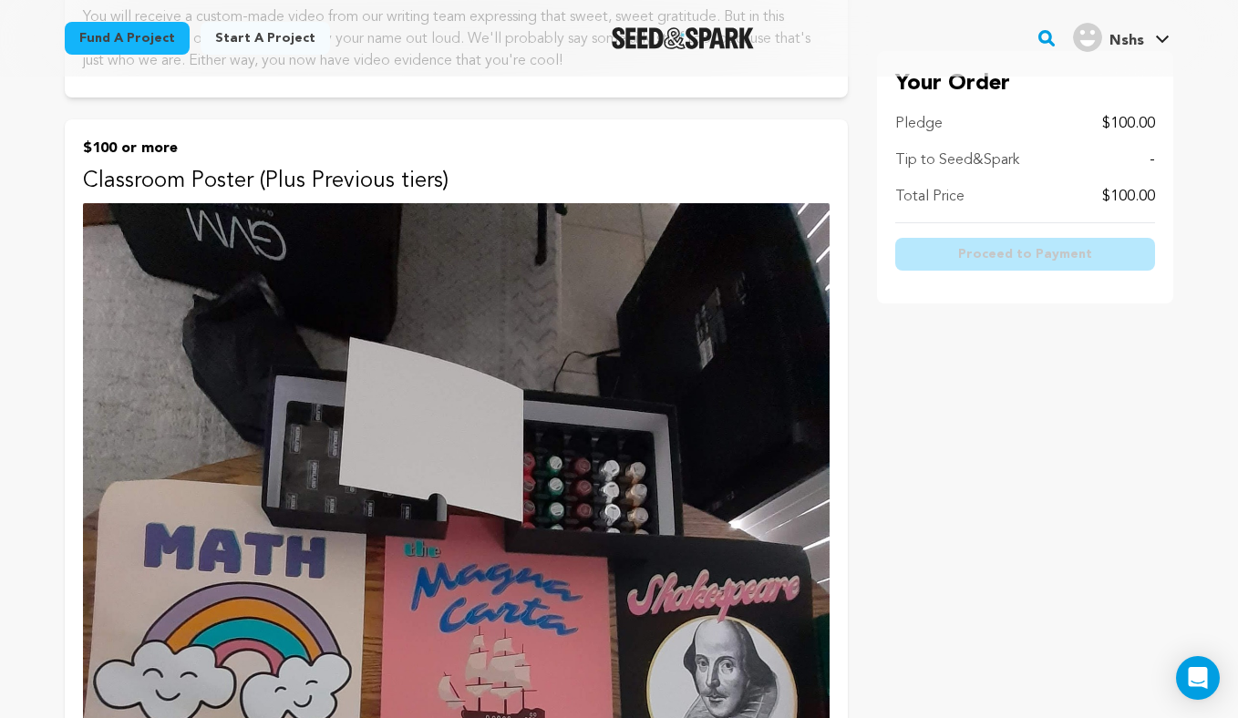
click at [508, 314] on img at bounding box center [456, 701] width 747 height 996
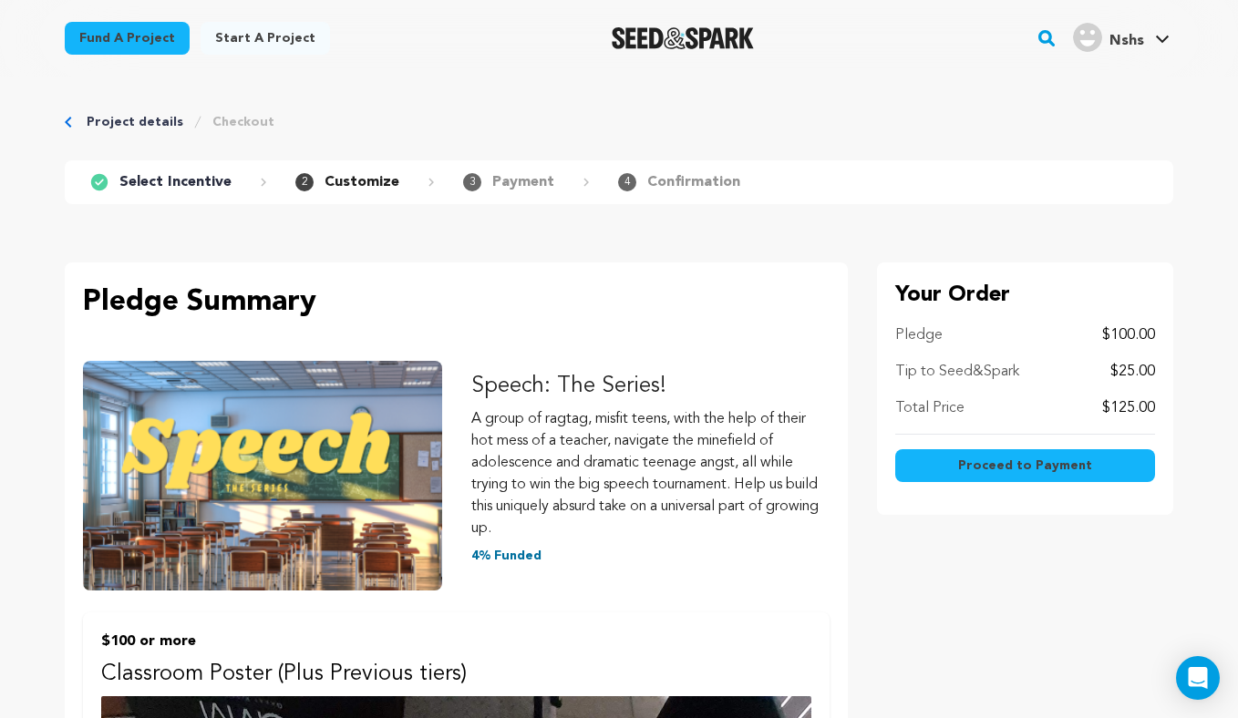
click at [1107, 375] on div "Tip to Seed&Spark $25.00" at bounding box center [1025, 372] width 260 height 22
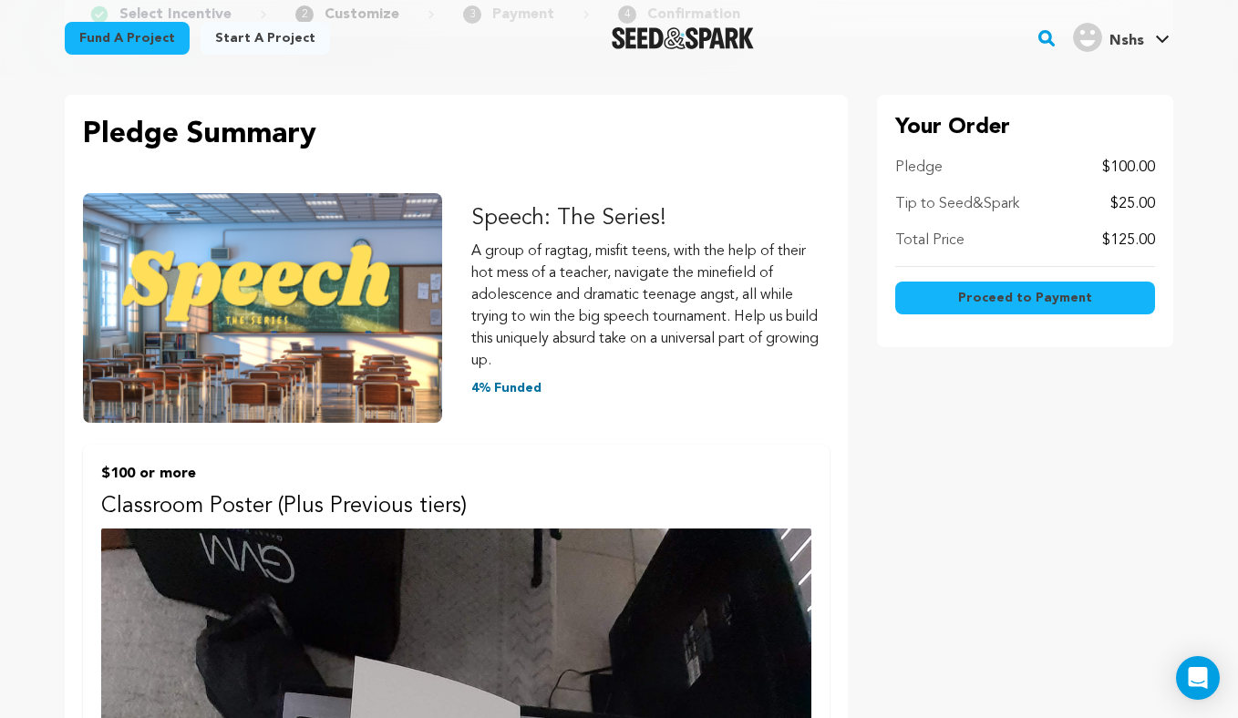
scroll to position [209, 0]
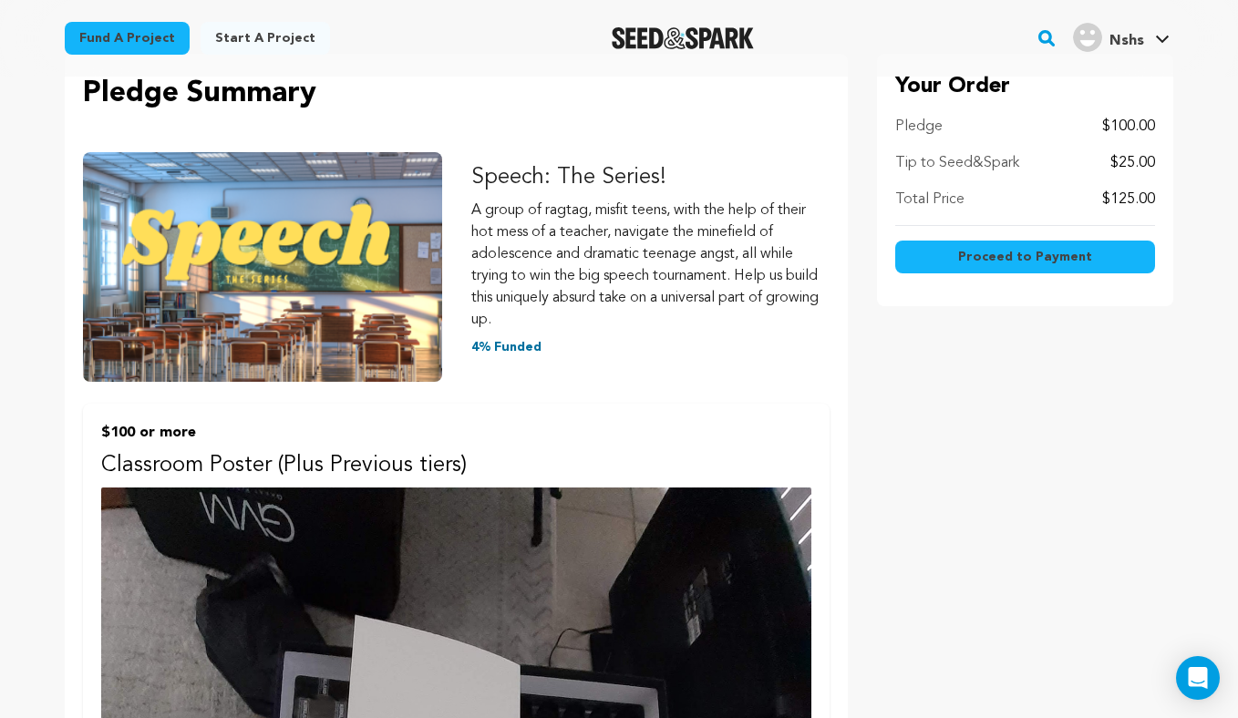
click at [966, 157] on p "Tip to Seed&Spark" at bounding box center [957, 163] width 124 height 22
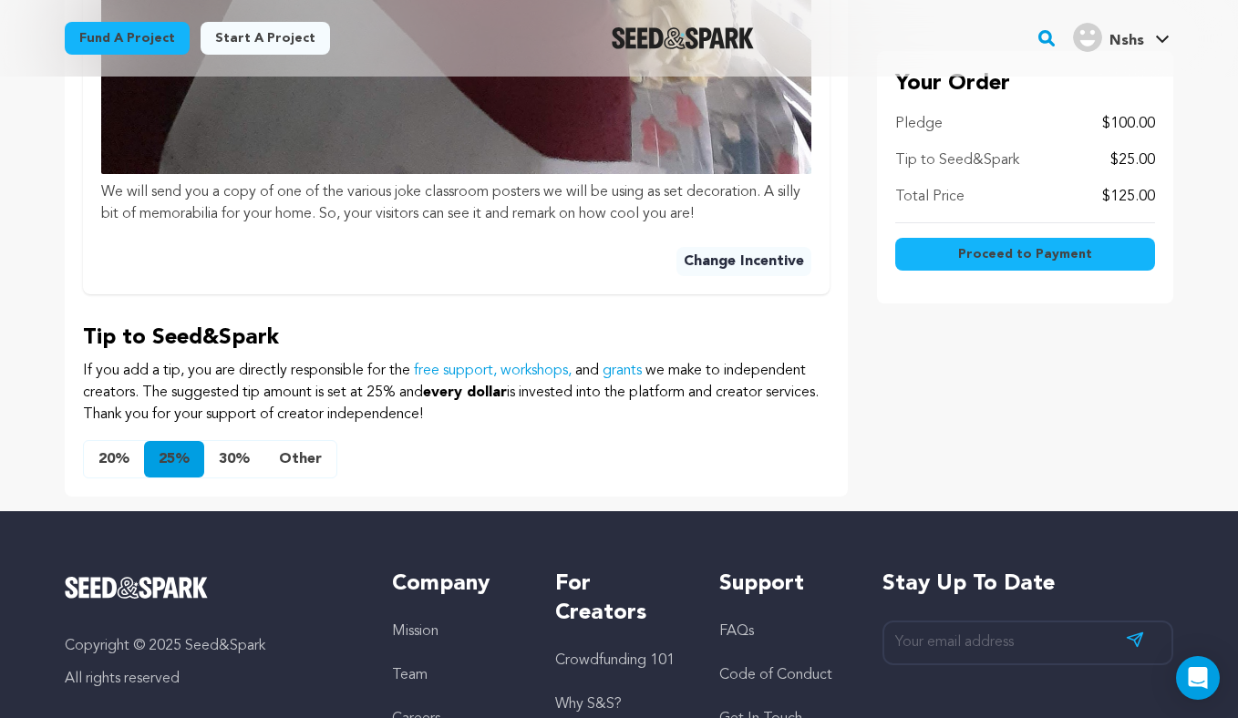
scroll to position [1471, 0]
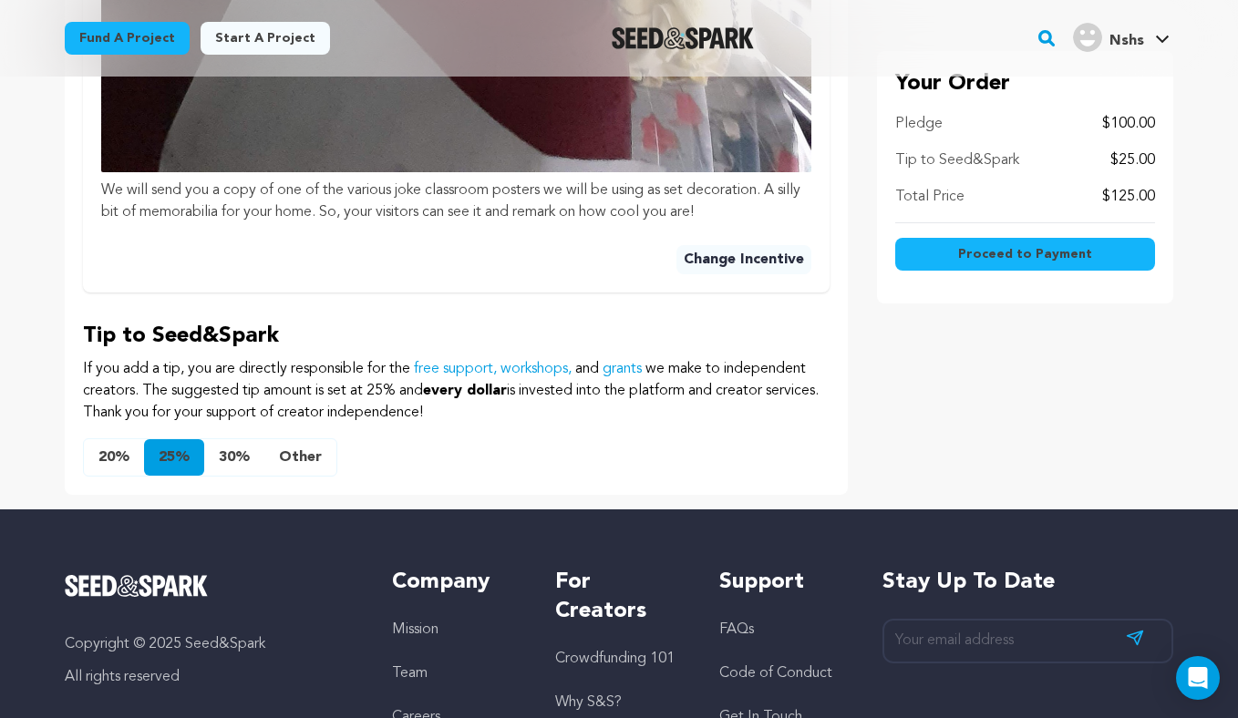
click at [294, 454] on button "Other" at bounding box center [300, 457] width 72 height 36
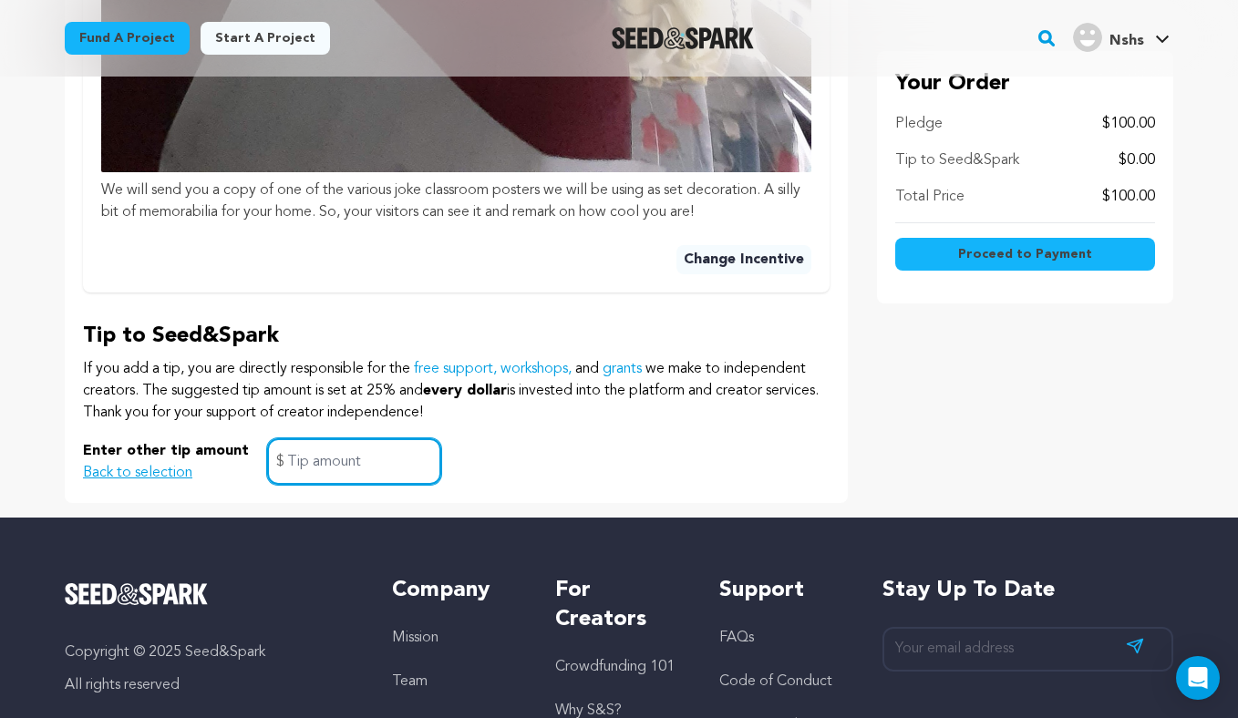
click at [293, 455] on input "text" at bounding box center [354, 461] width 174 height 46
type input "5.00"
click at [499, 467] on div "Enter other tip amount Back to selection 5.00 $" at bounding box center [456, 461] width 747 height 46
click at [1003, 252] on span "Proceed to Payment" at bounding box center [1025, 254] width 134 height 18
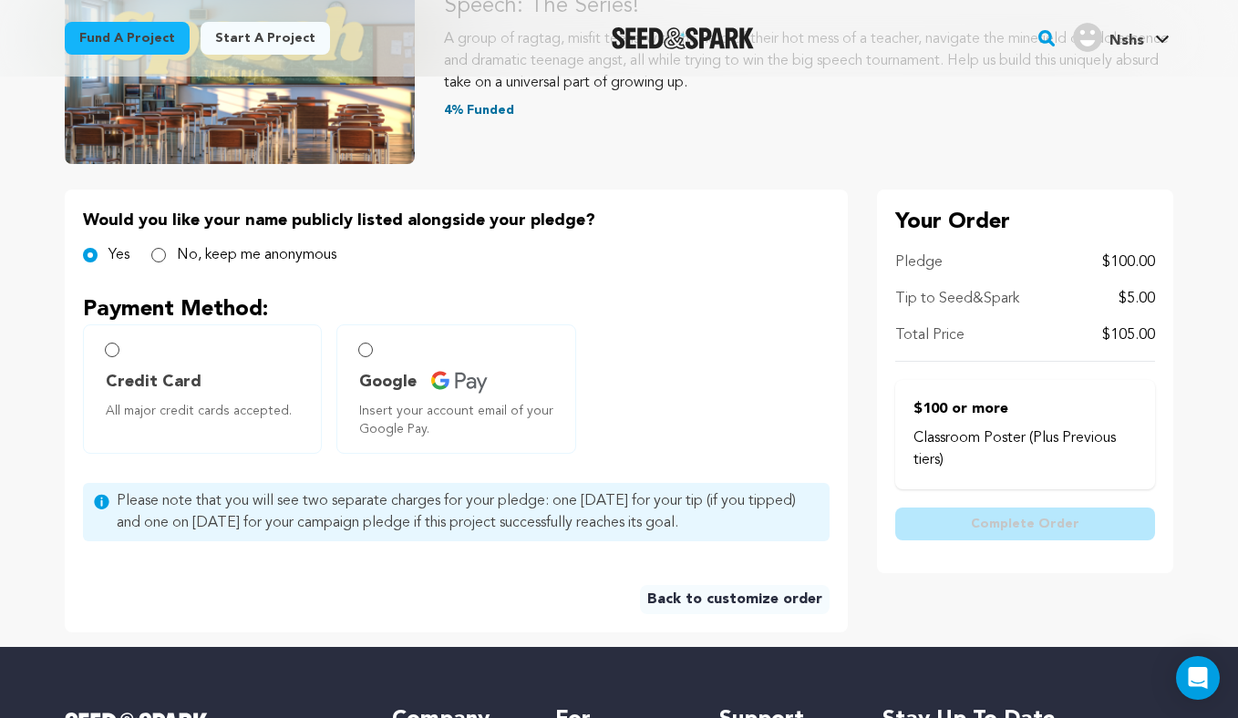
scroll to position [285, 0]
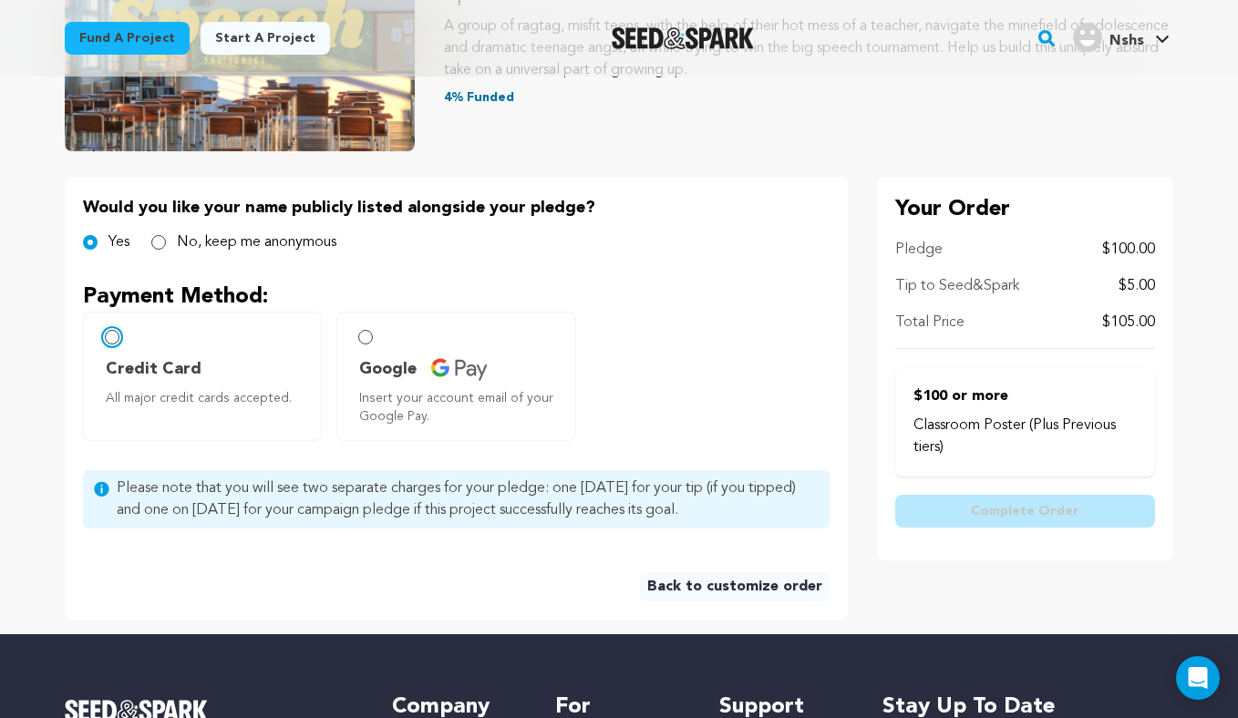
click at [113, 338] on input "Credit Card All major credit cards accepted." at bounding box center [112, 337] width 15 height 15
radio input "false"
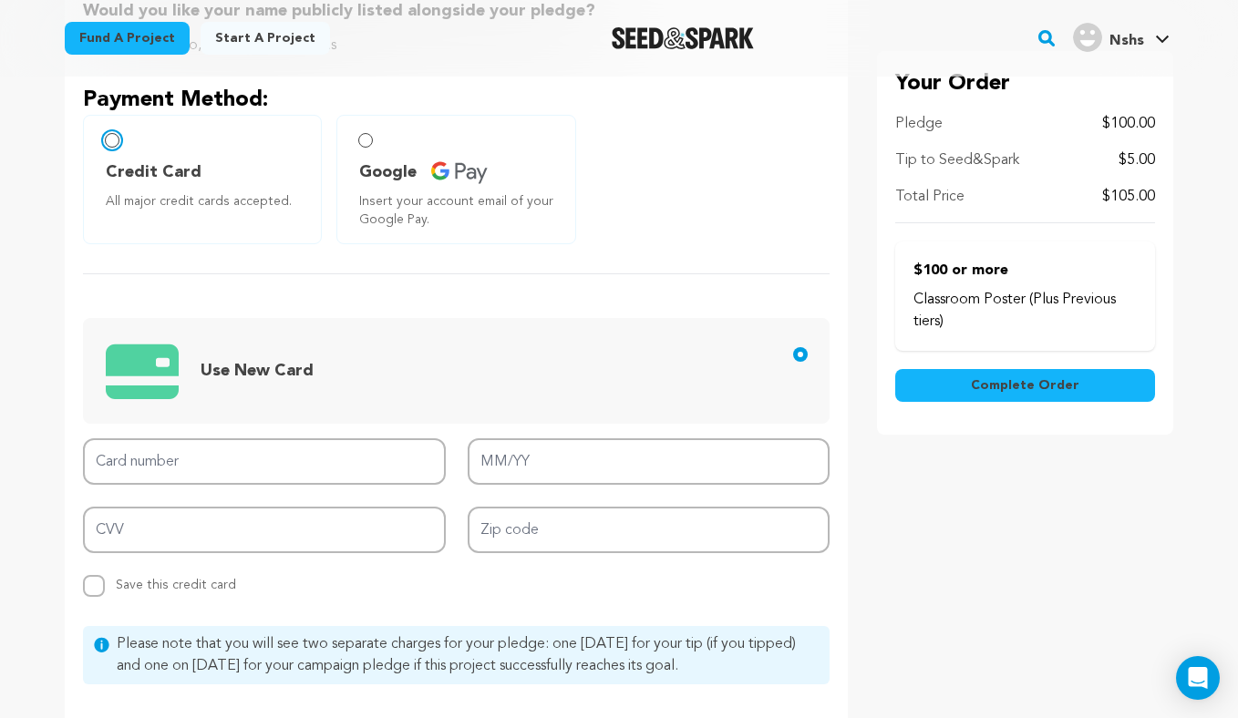
scroll to position [505, 0]
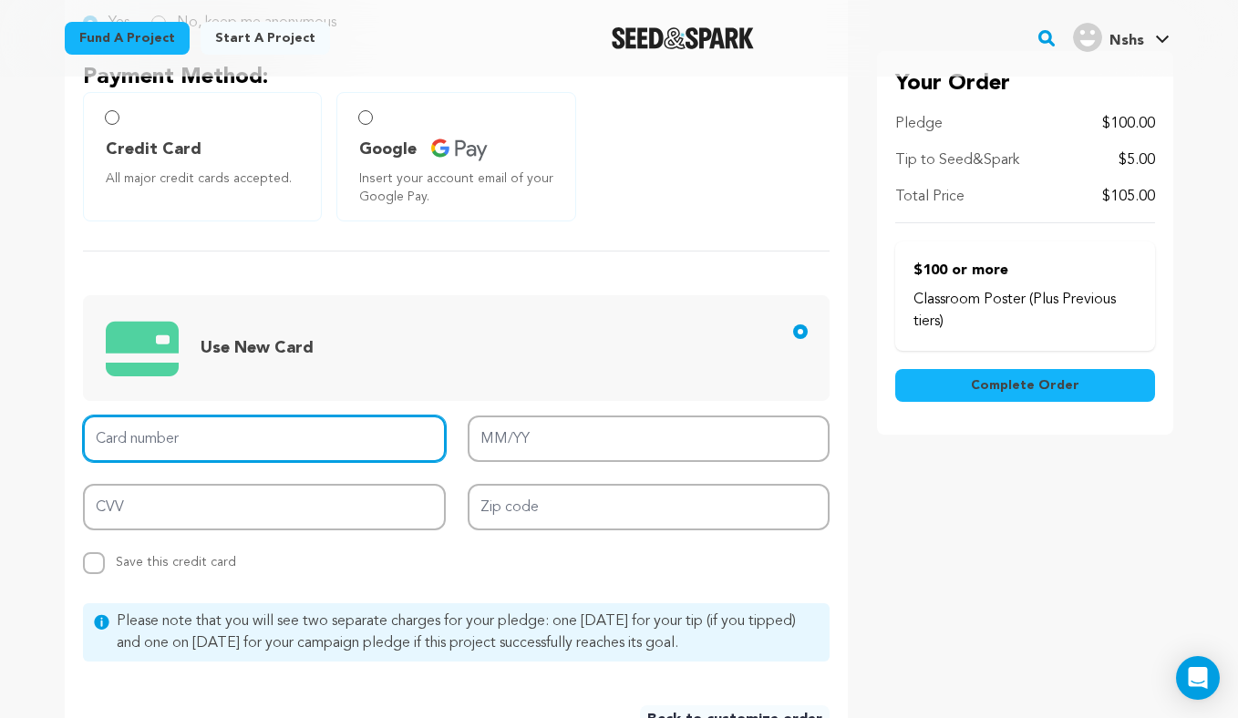
click at [224, 436] on input "Card number" at bounding box center [264, 439] width 363 height 46
type input "[CREDIT_CARD_NUMBER]"
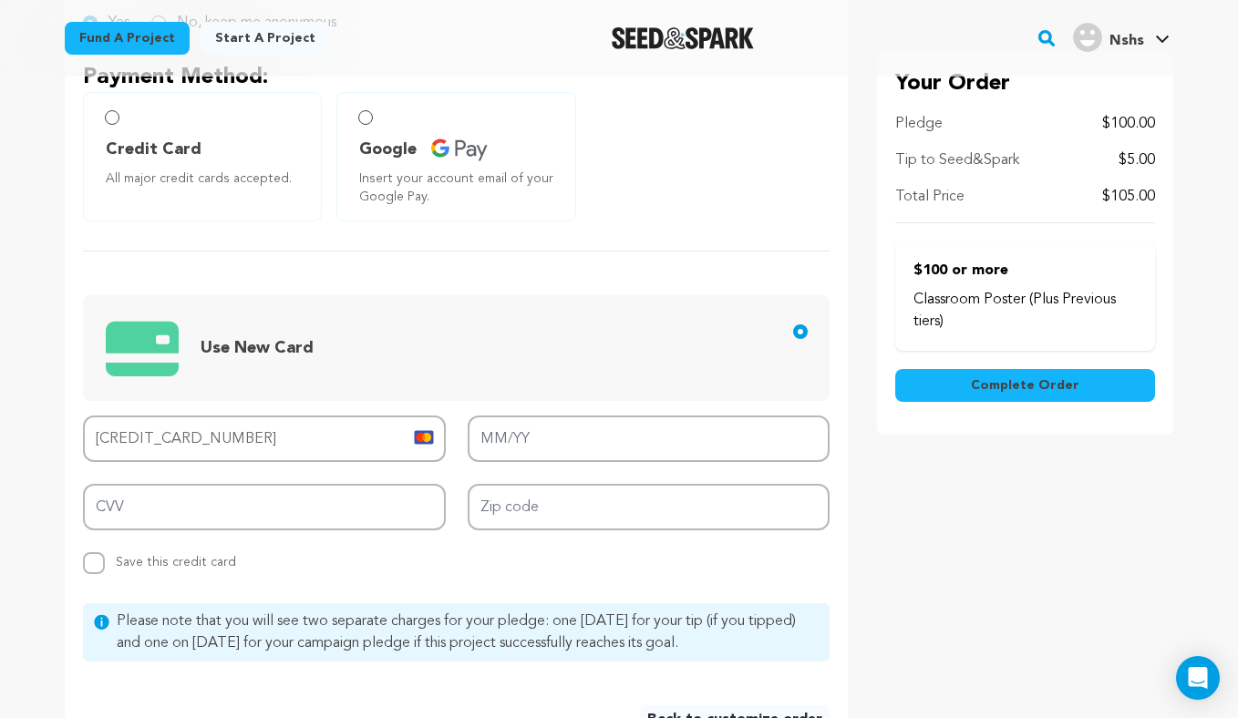
click at [395, 346] on span "Use New Card" at bounding box center [460, 348] width 708 height 75
click at [793, 339] on input "Use New Card" at bounding box center [800, 331] width 15 height 15
click at [1073, 485] on div "Your Order Pledge $100.00 Tip to Seed&Spark $5.00 Total Price $105.00 Complete …" at bounding box center [1025, 354] width 296 height 795
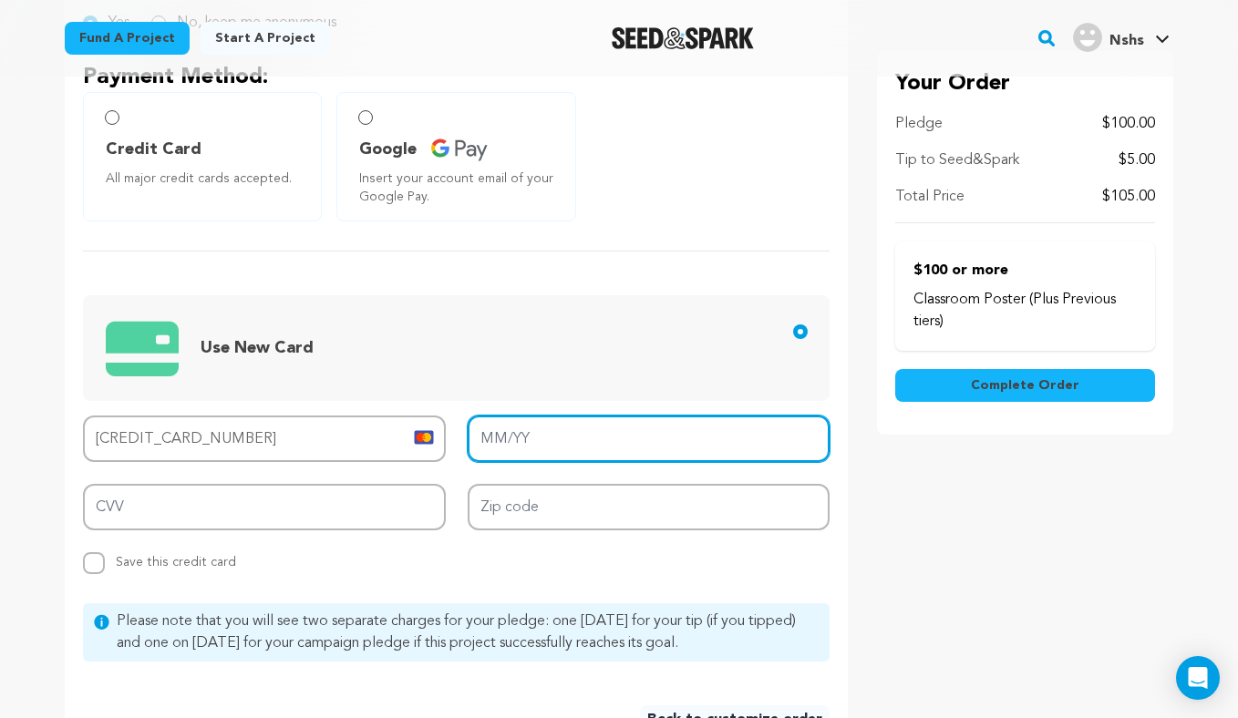
click at [612, 435] on input "MM/YY" at bounding box center [649, 439] width 363 height 46
type input "09/26"
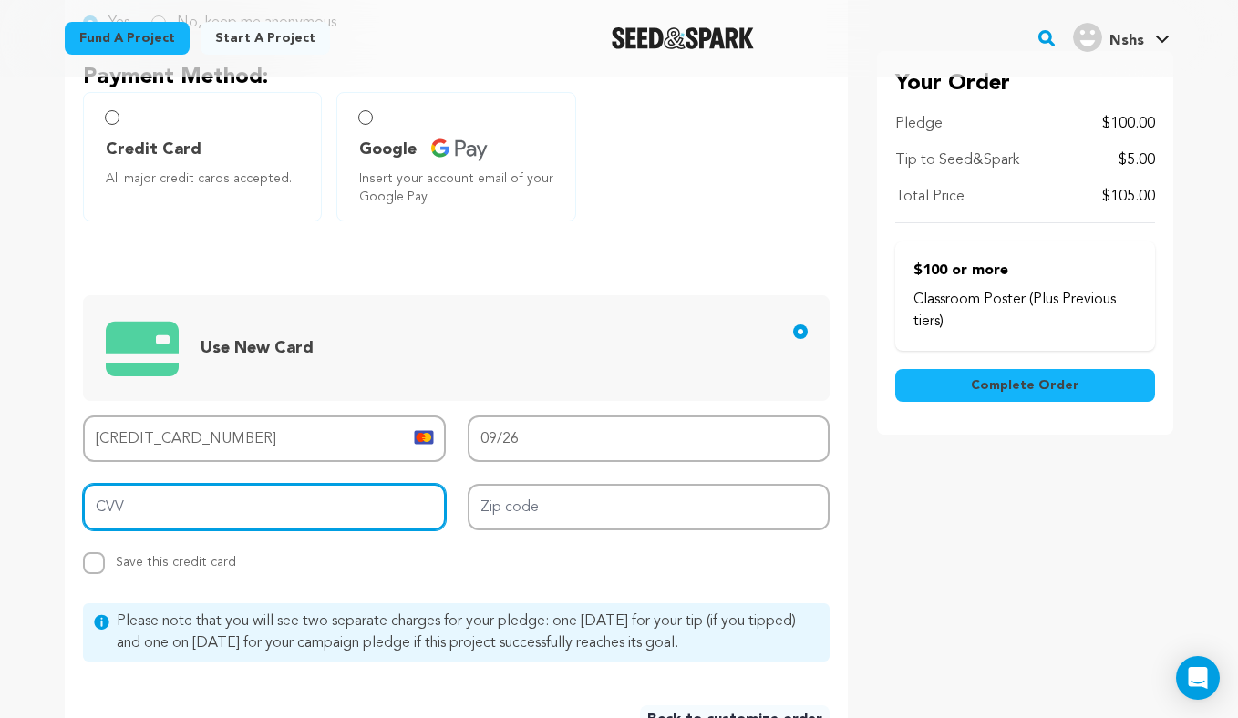
click at [321, 510] on input "CVV" at bounding box center [264, 507] width 363 height 46
type input "083"
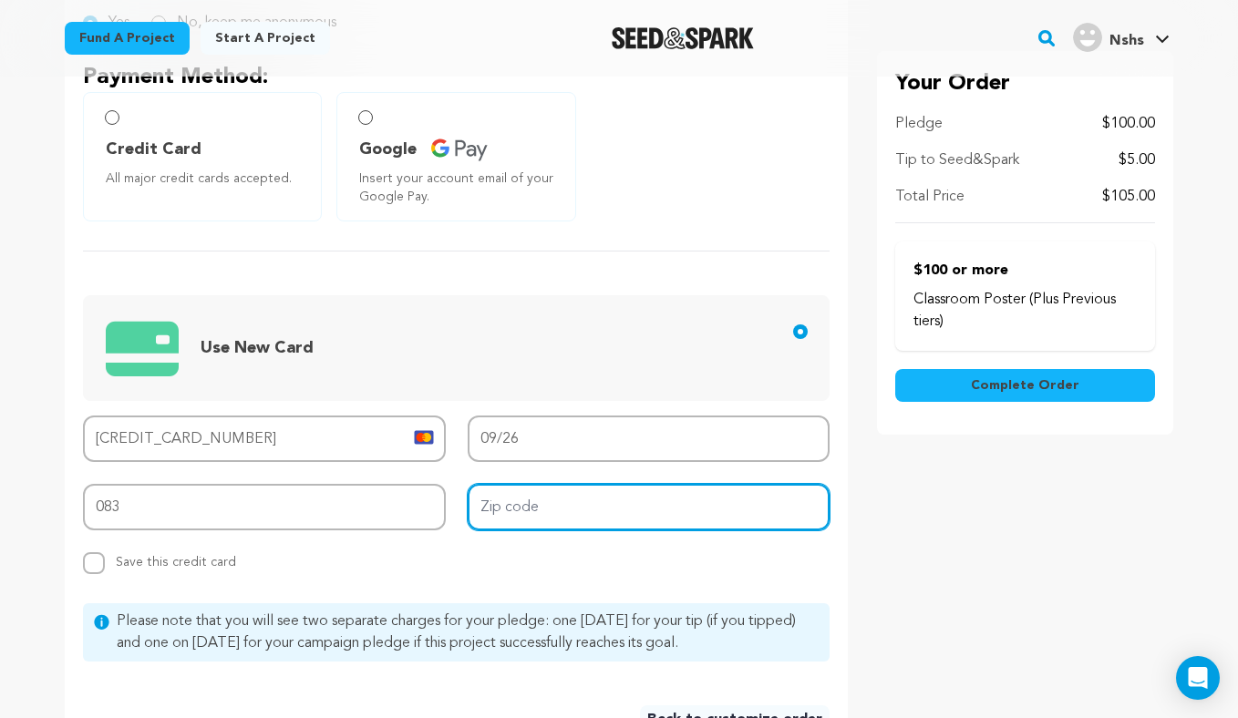
click at [551, 506] on input "Zip code" at bounding box center [649, 507] width 363 height 46
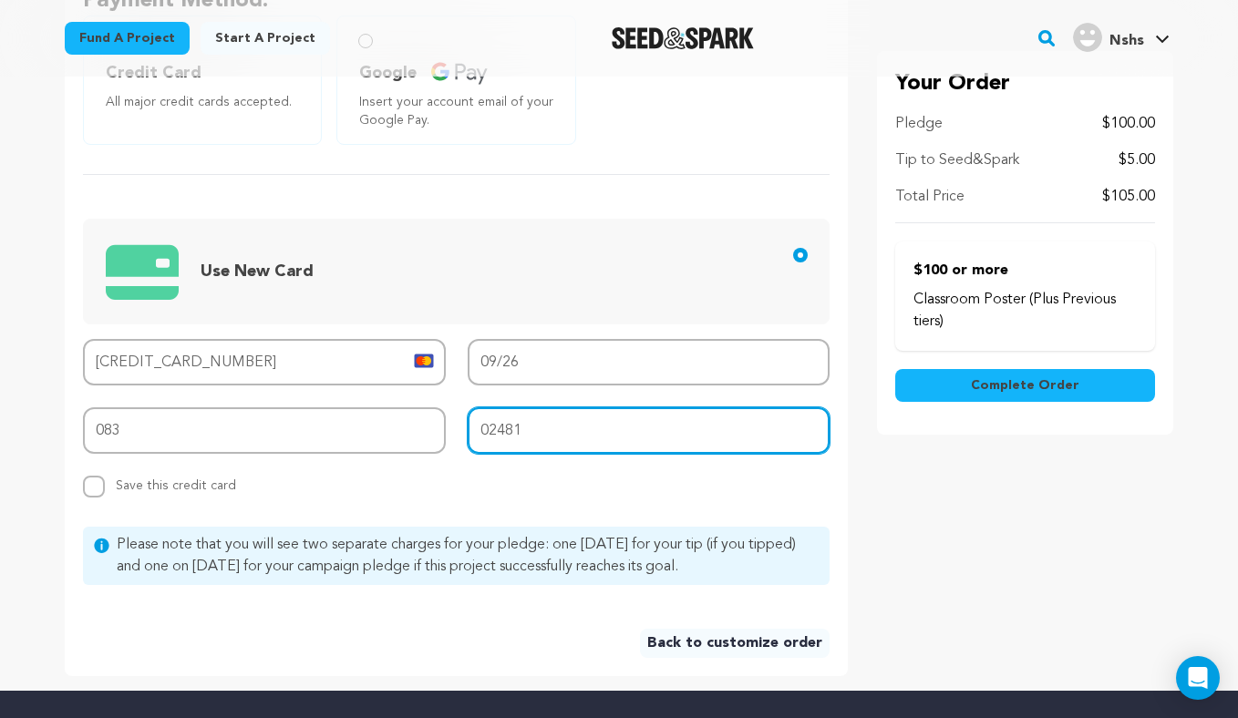
scroll to position [580, 0]
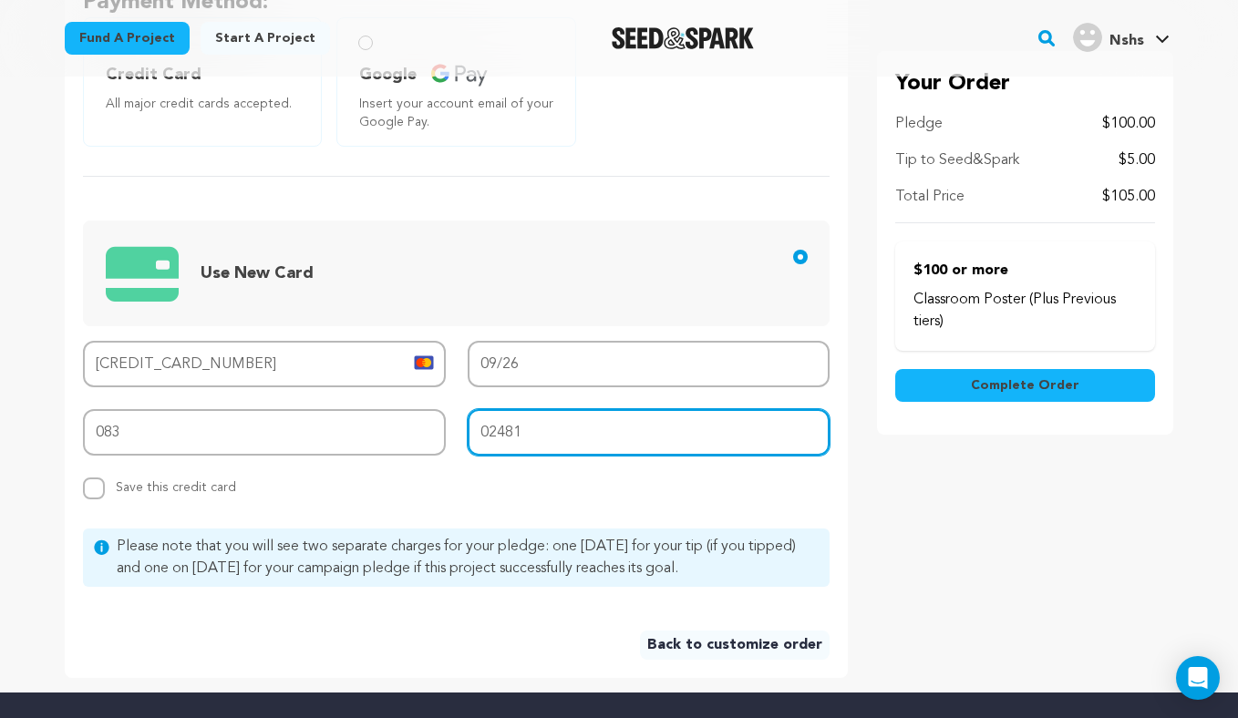
type input "02481"
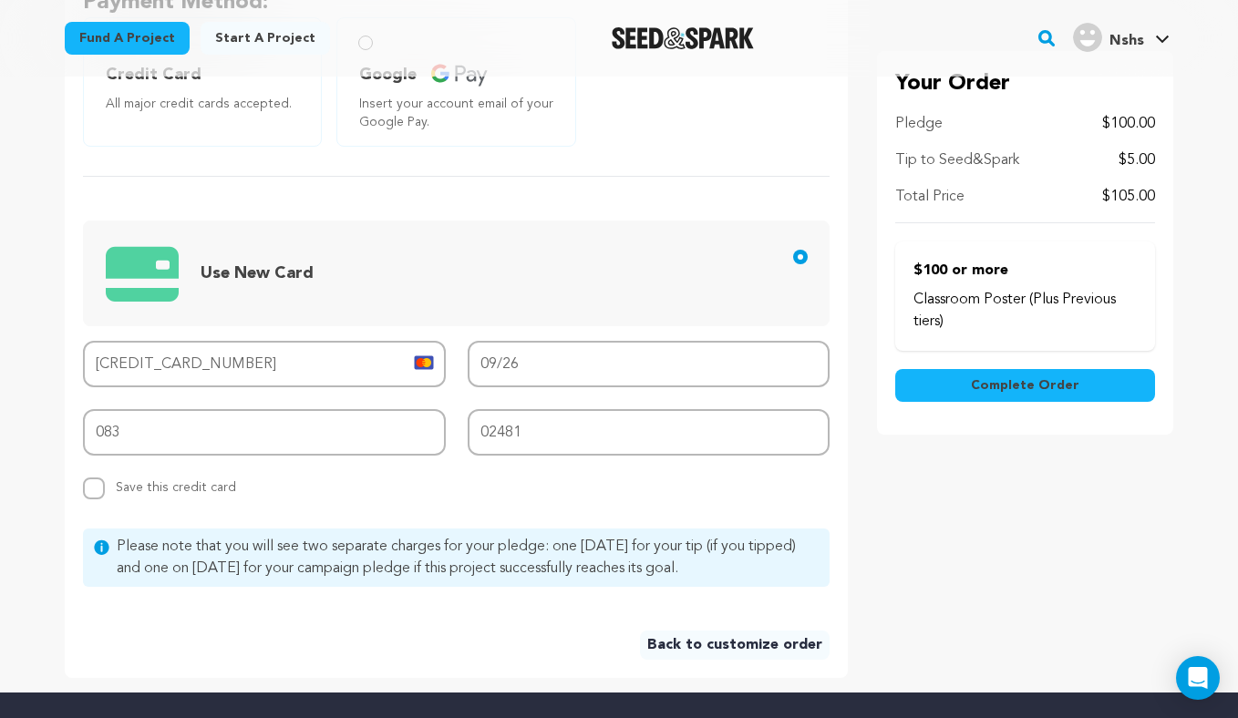
click at [1004, 383] on span "Complete Order" at bounding box center [1025, 385] width 108 height 18
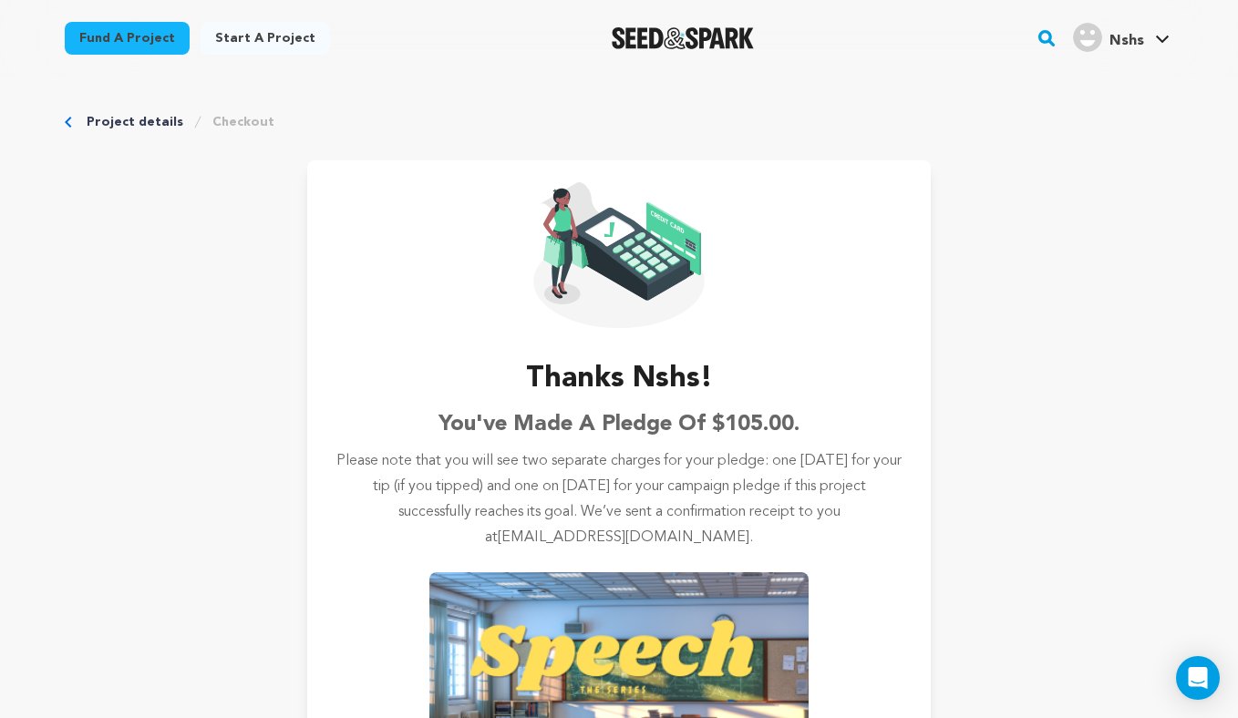
click at [558, 63] on div "Fund a project Start a project Search" at bounding box center [619, 38] width 1167 height 77
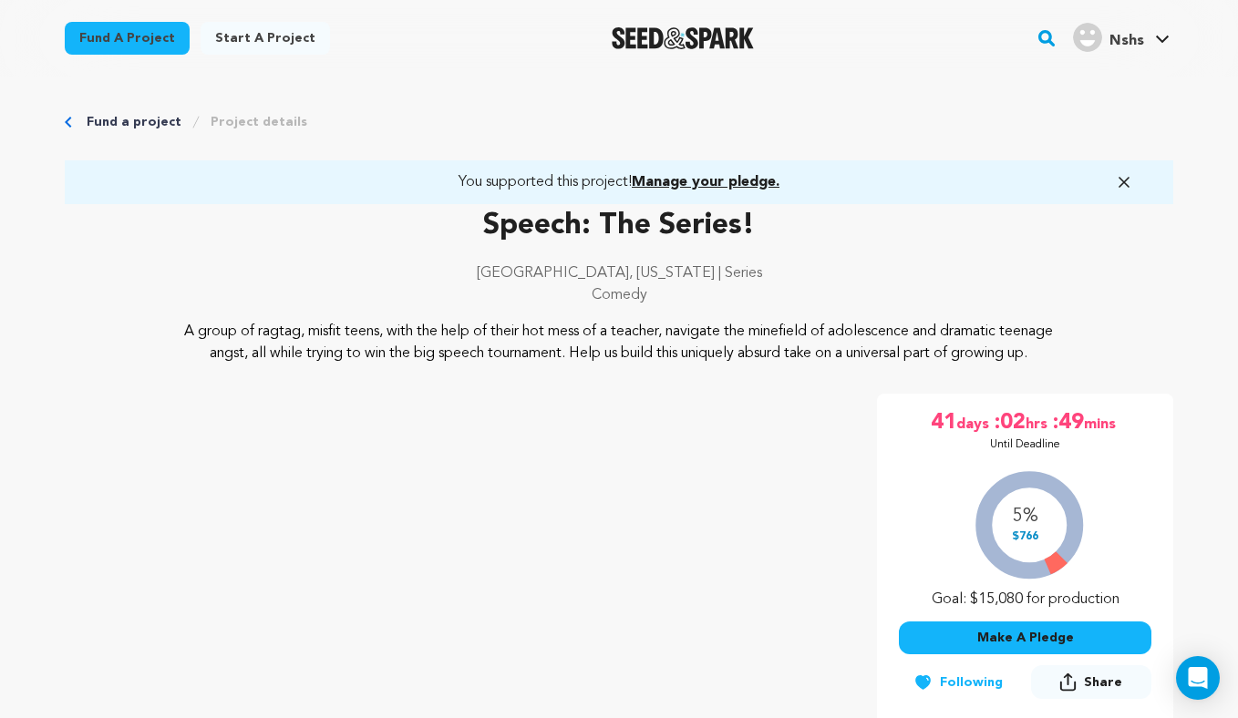
click at [239, 123] on link "Project details" at bounding box center [259, 122] width 97 height 18
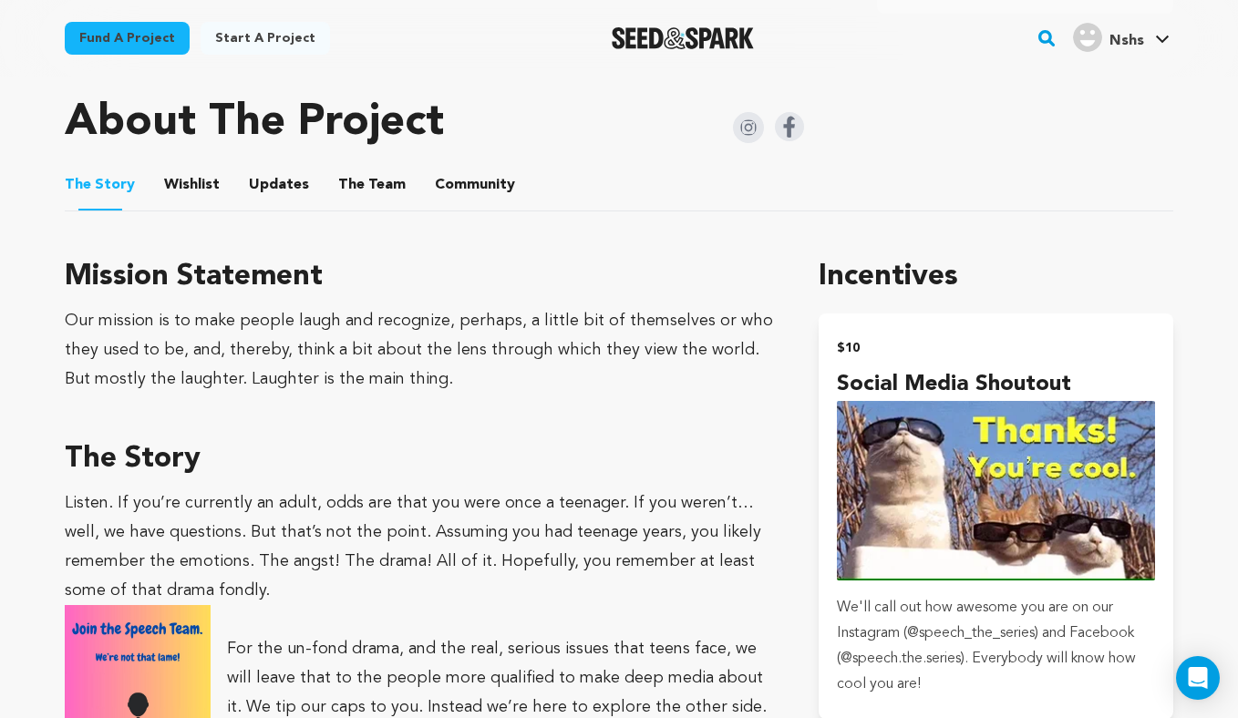
scroll to position [947, 0]
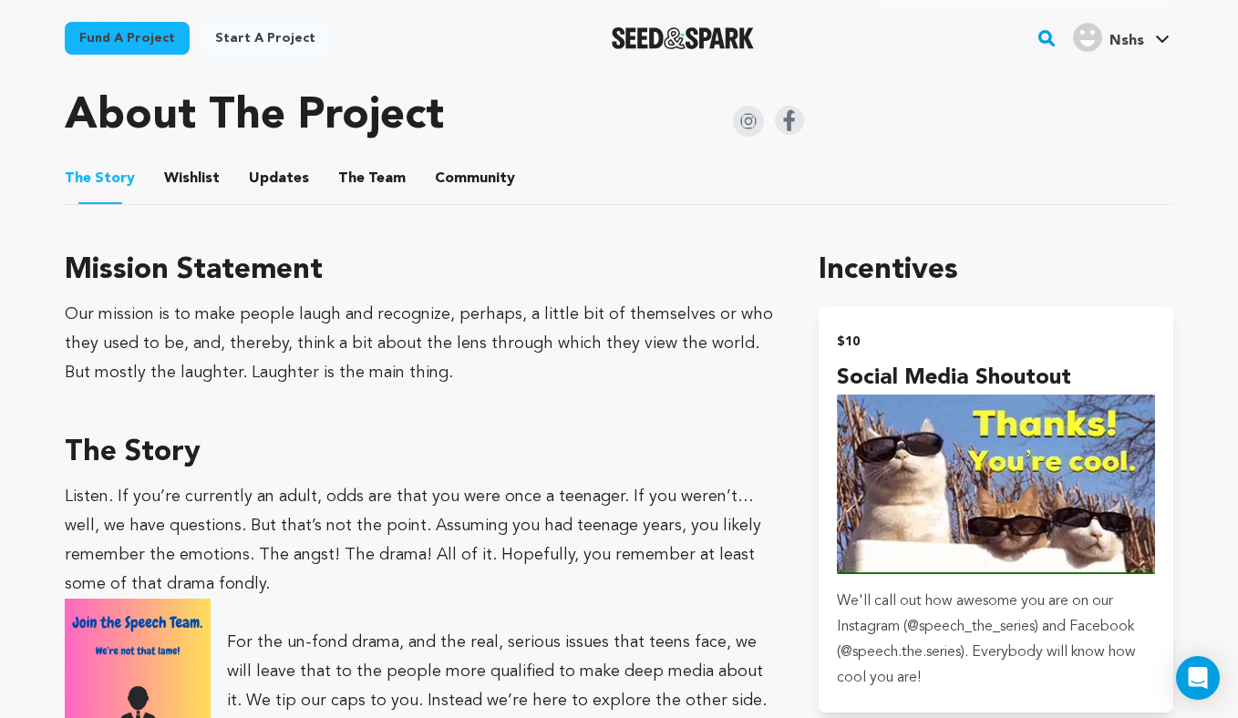
click at [202, 197] on button "Wishlist" at bounding box center [192, 182] width 44 height 44
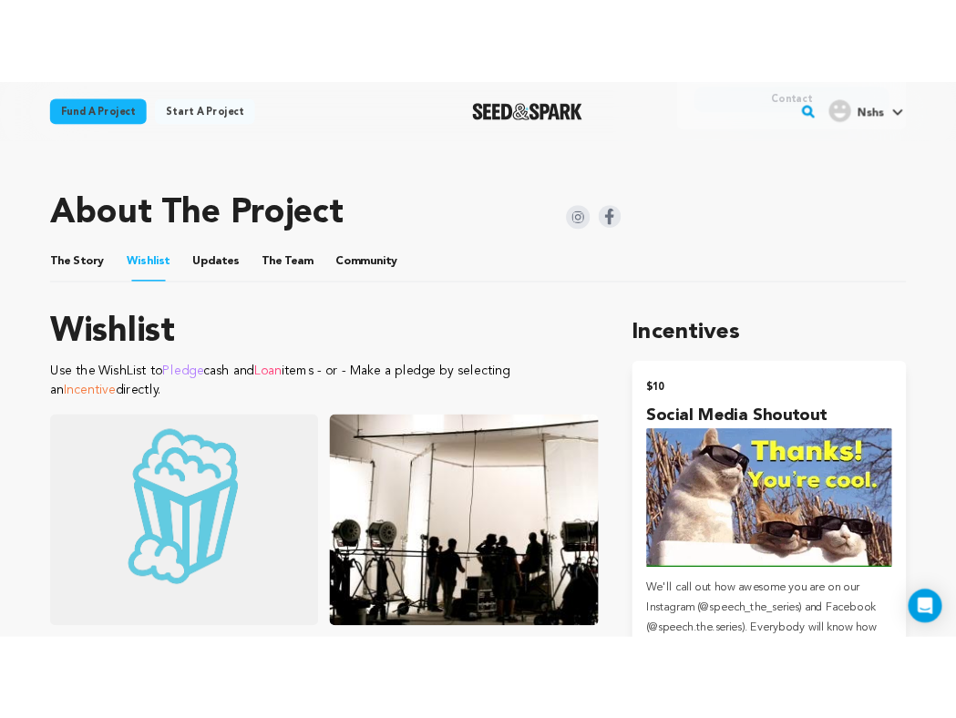
scroll to position [919, 0]
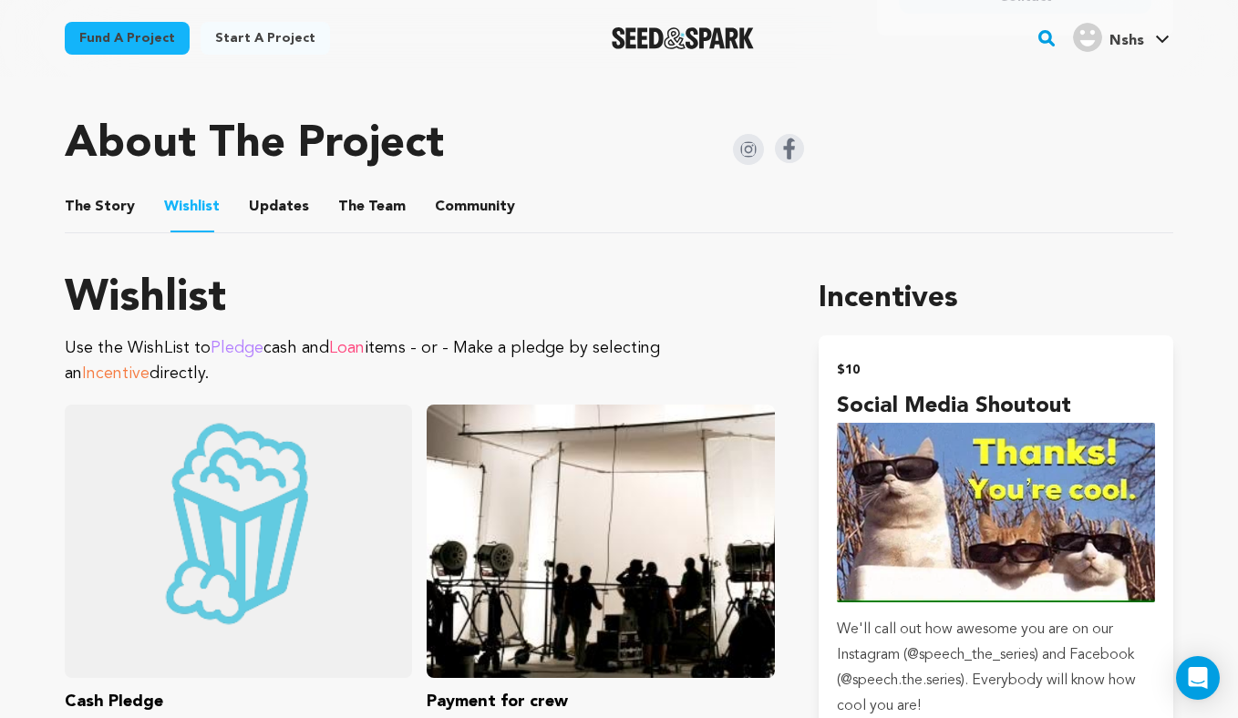
click at [264, 232] on button "Updates" at bounding box center [279, 211] width 44 height 44
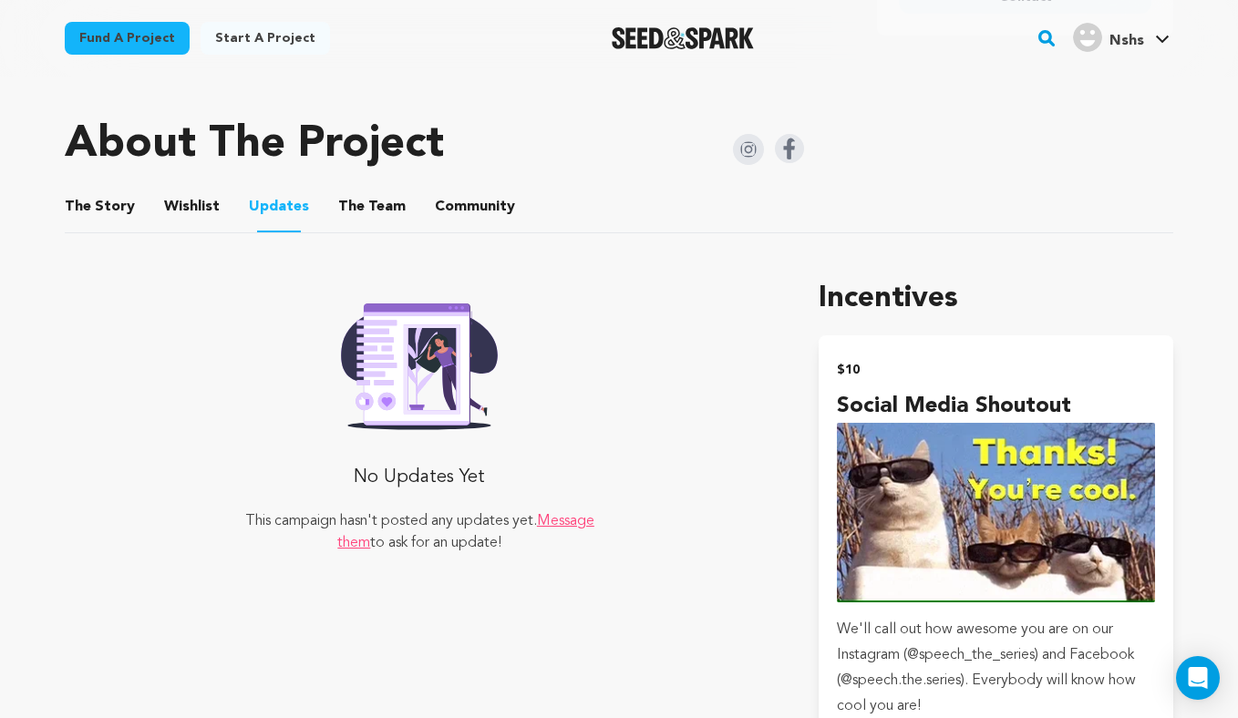
click at [352, 230] on button "The Team" at bounding box center [372, 211] width 44 height 44
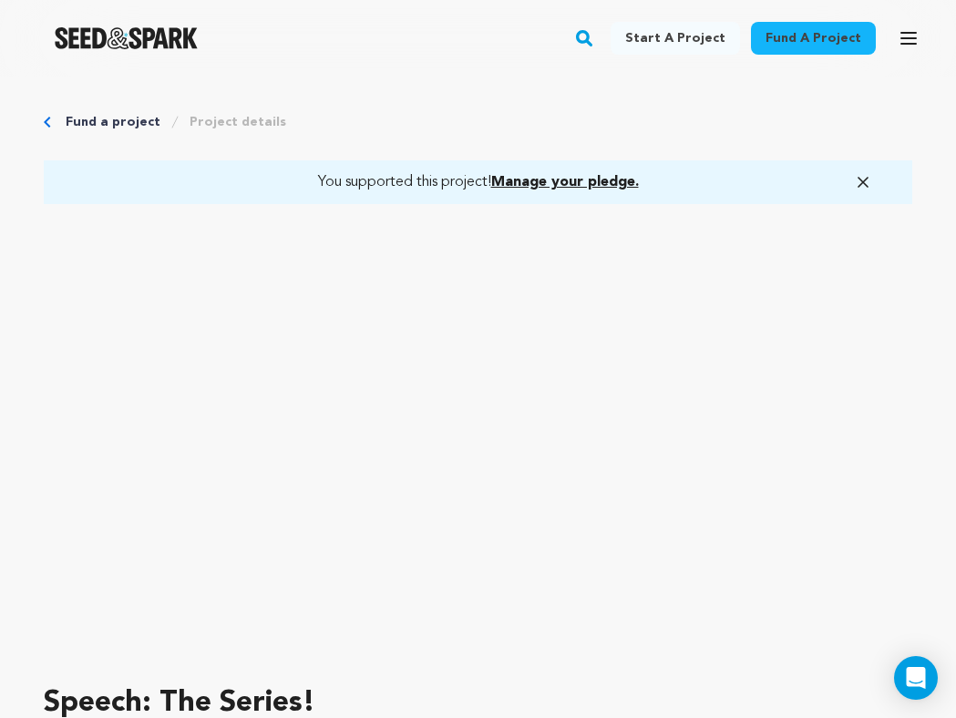
click at [572, 185] on span "Manage your pledge." at bounding box center [565, 182] width 148 height 15
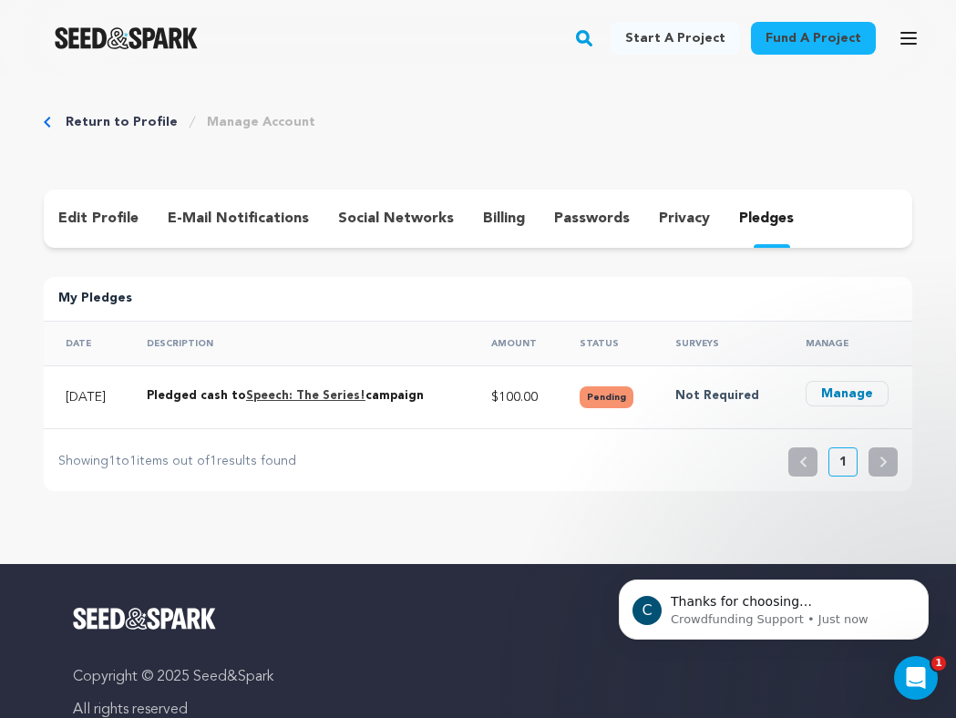
click at [839, 388] on button "Manage" at bounding box center [847, 394] width 83 height 26
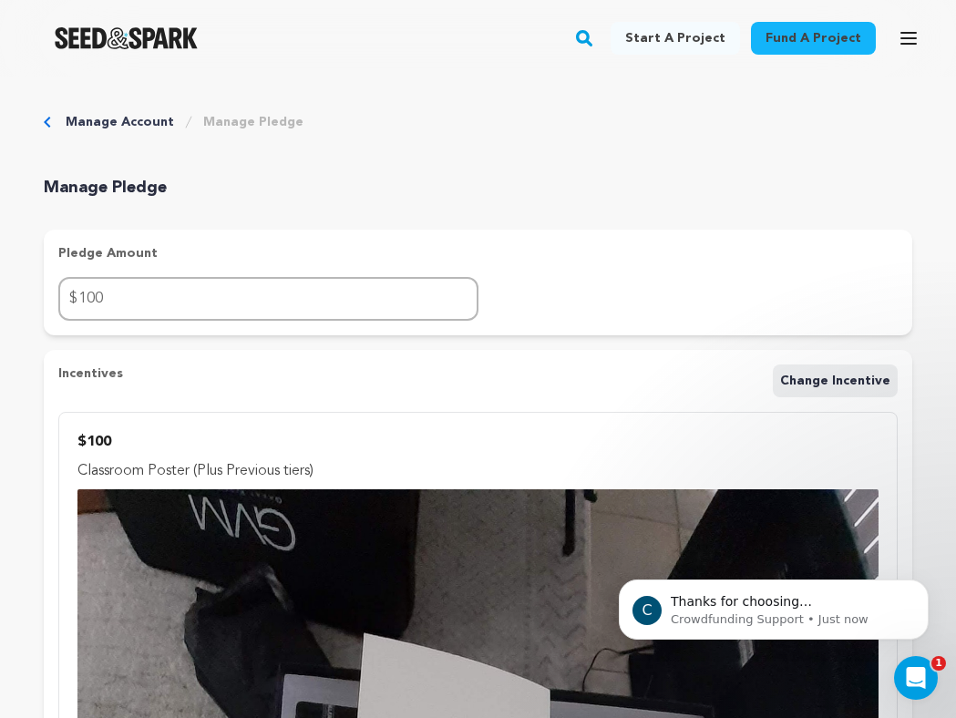
click at [104, 118] on link "Manage Account" at bounding box center [120, 122] width 108 height 18
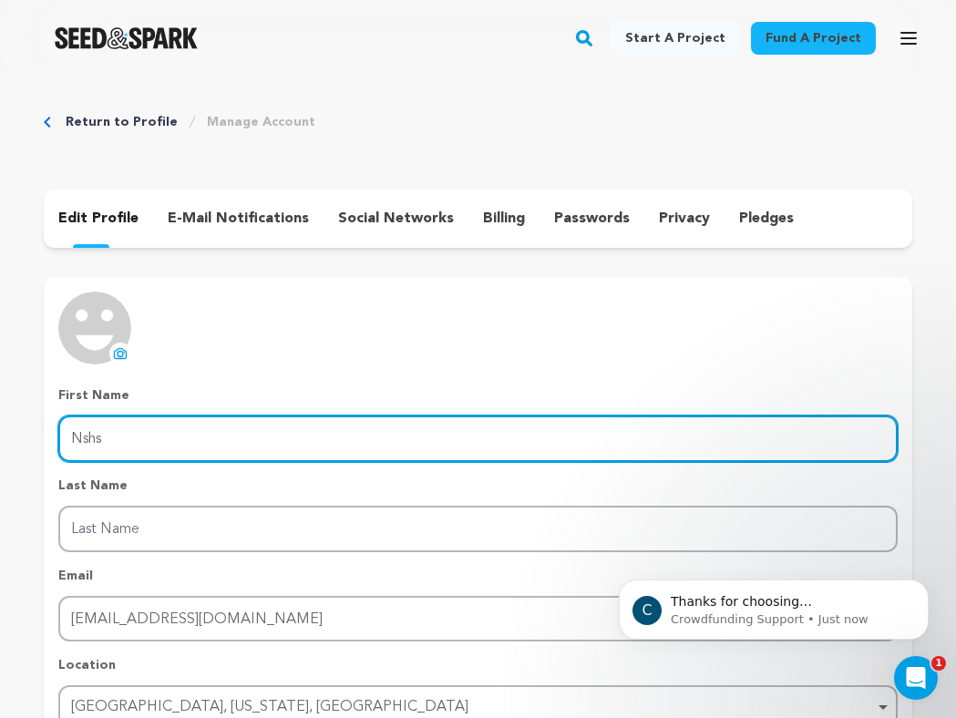
drag, startPoint x: 110, startPoint y: 438, endPoint x: 40, endPoint y: 427, distance: 70.9
click at [40, 427] on div "Return to Profile Manage Account edit profile e-mail notifications social netwo…" at bounding box center [478, 464] width 956 height 774
type input "[PERSON_NAME]"
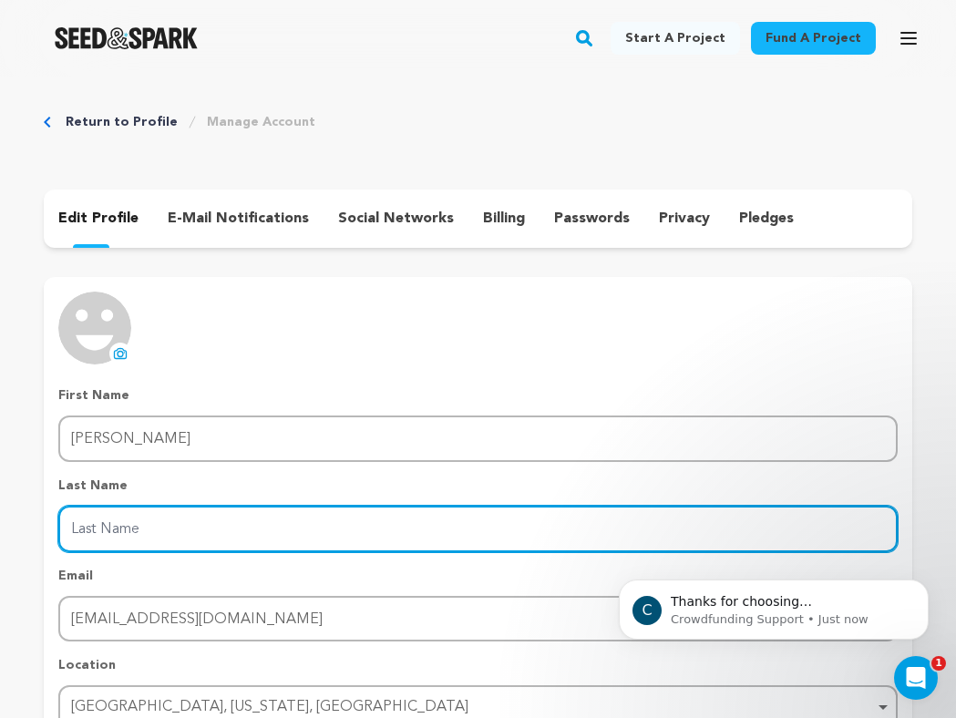
click at [80, 527] on input "Last Name" at bounding box center [477, 529] width 839 height 46
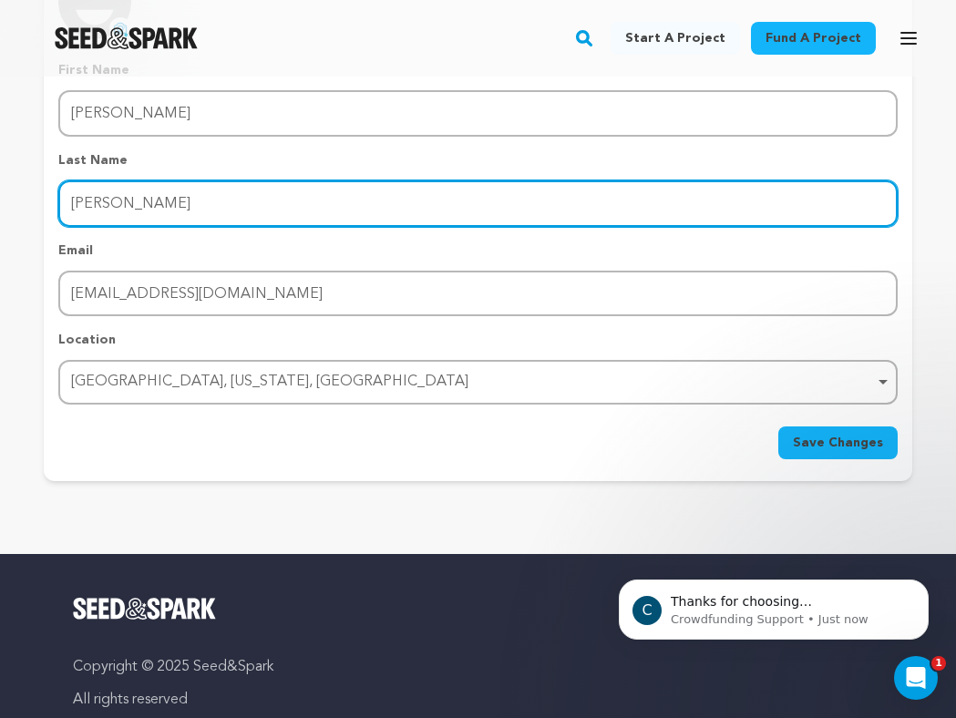
scroll to position [381, 0]
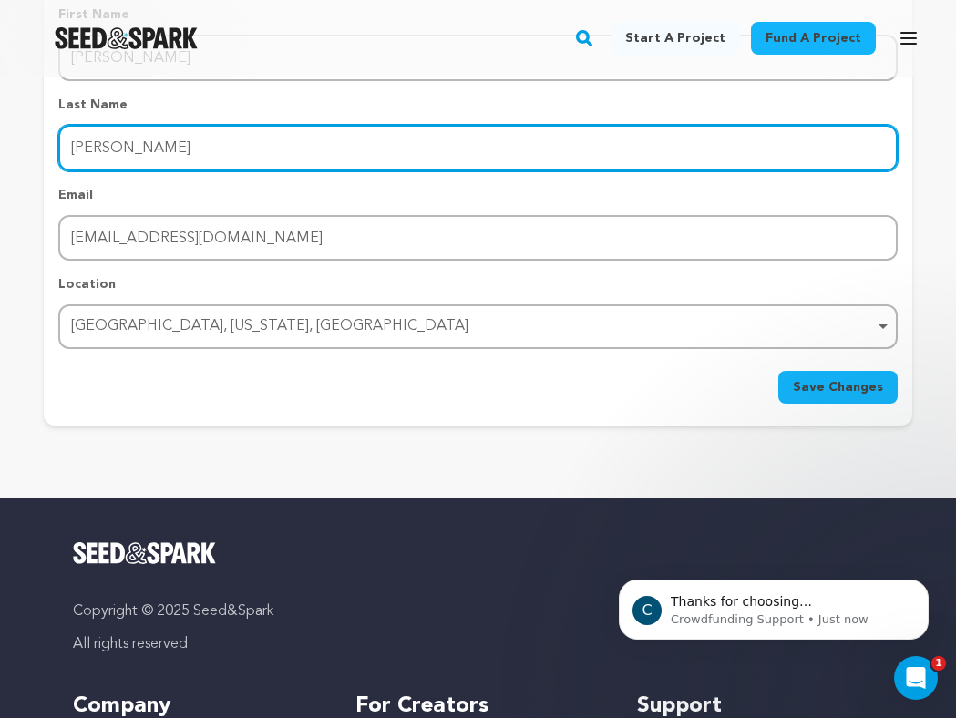
type input "Honeyman"
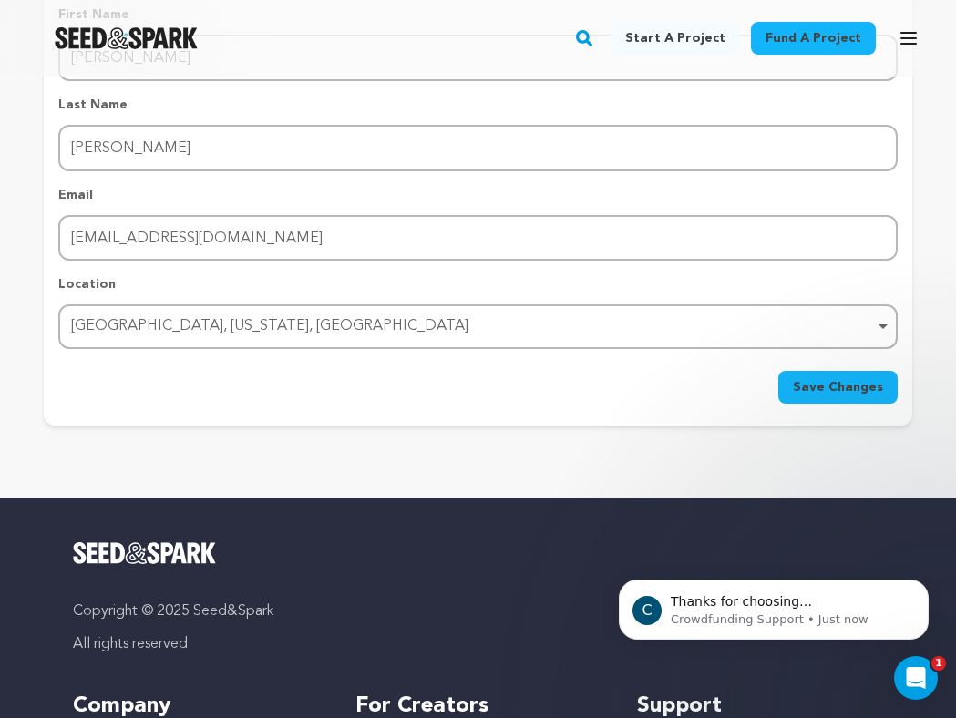
click at [845, 387] on span "Save Changes" at bounding box center [838, 387] width 90 height 18
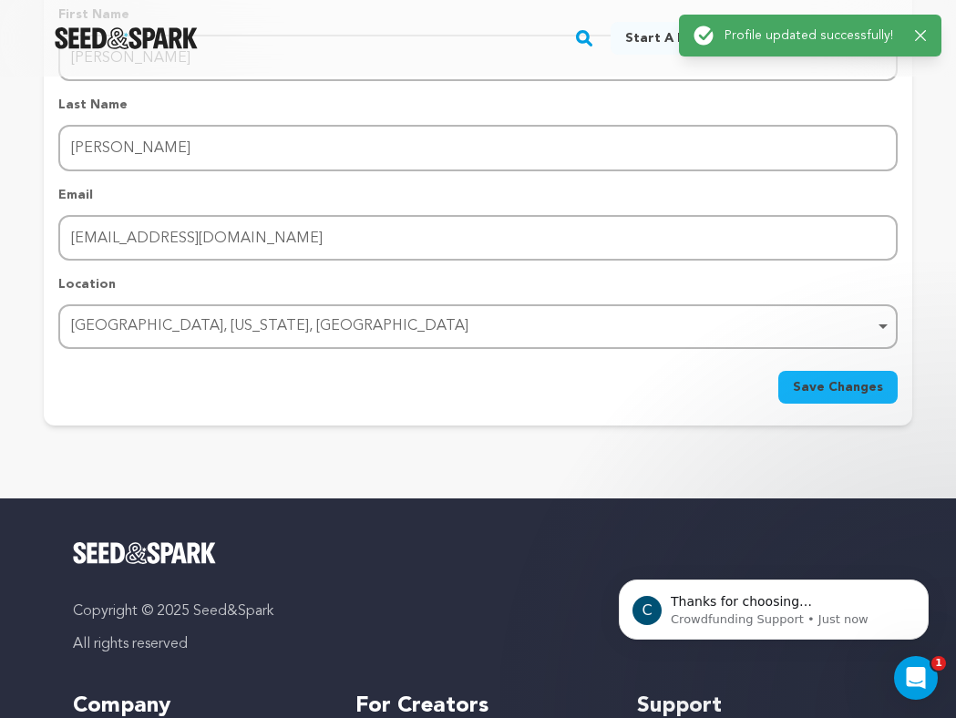
click at [921, 34] on icon "button" at bounding box center [920, 35] width 11 height 11
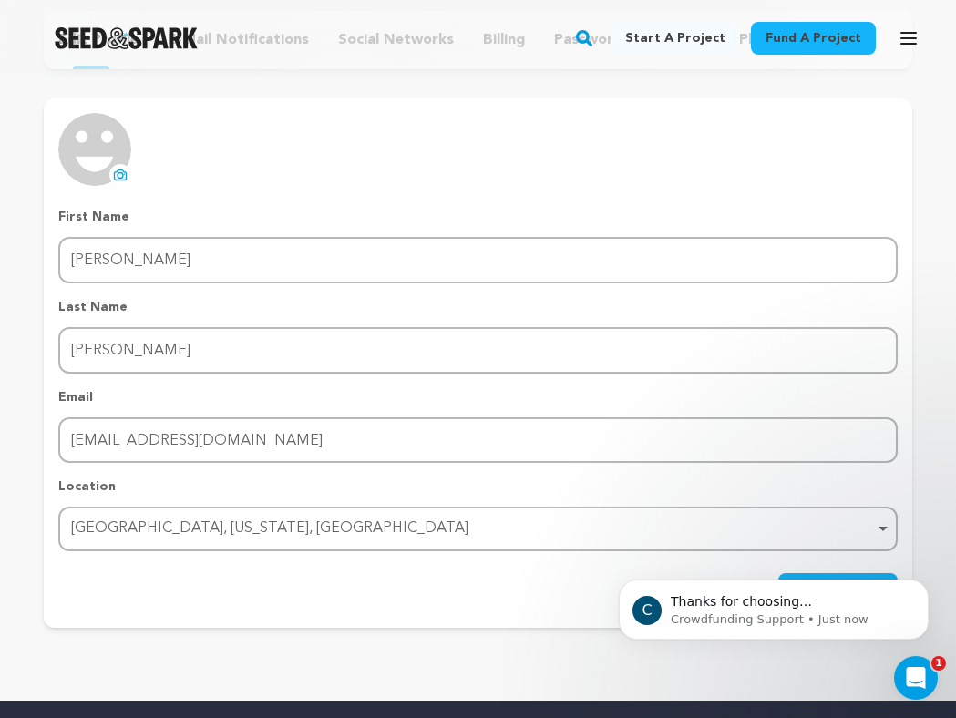
scroll to position [0, 0]
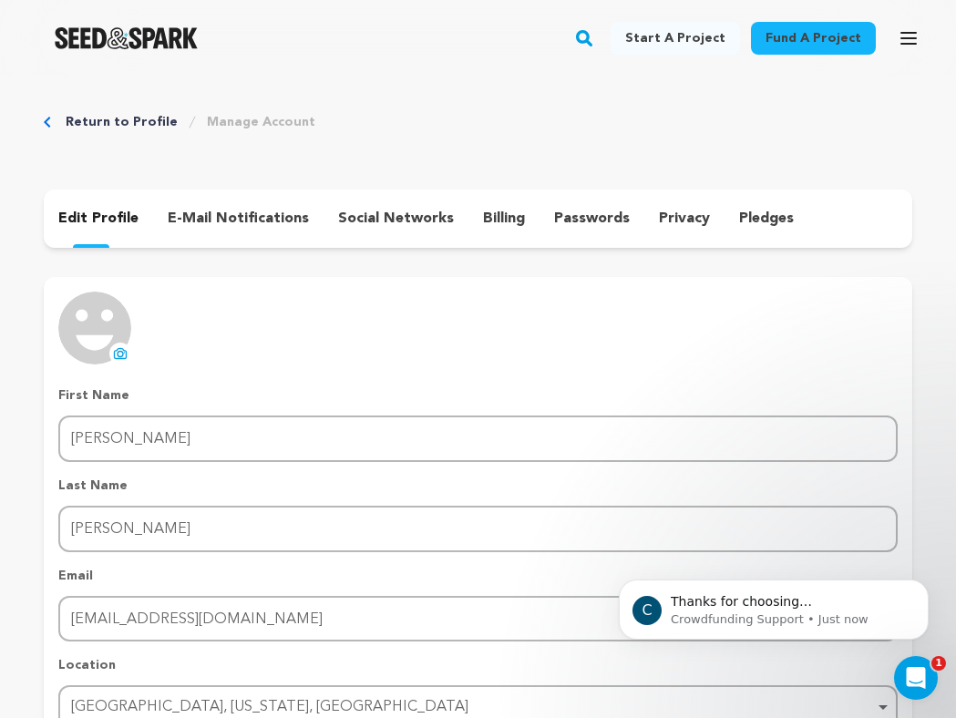
click at [751, 215] on p "pledges" at bounding box center [766, 219] width 55 height 22
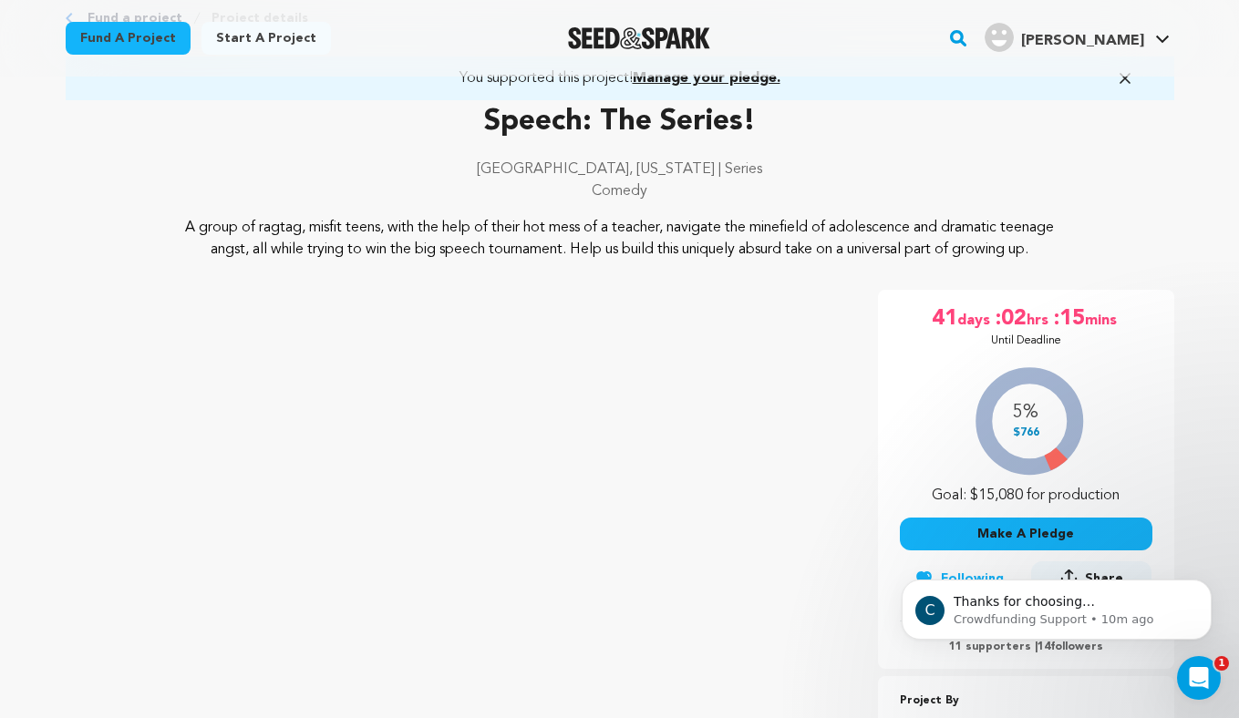
scroll to position [105, 0]
click at [955, 668] on icon "Open Intercom Messenger" at bounding box center [1195, 675] width 13 height 15
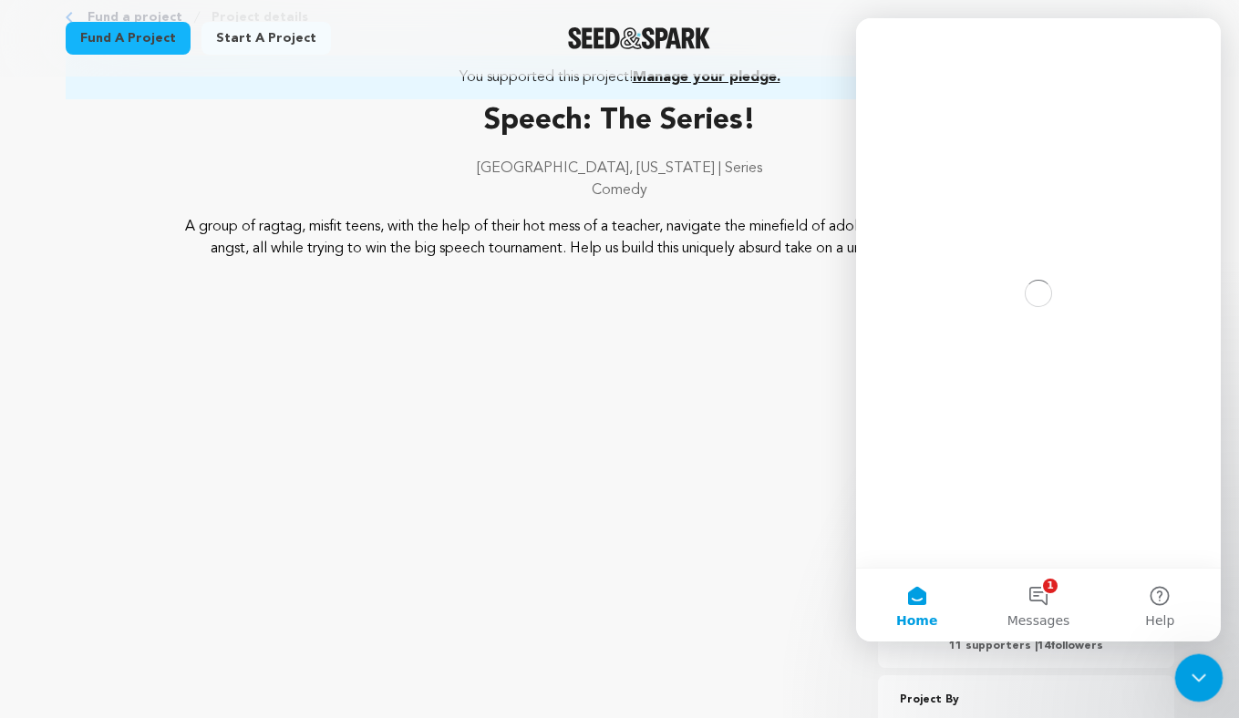
scroll to position [0, 0]
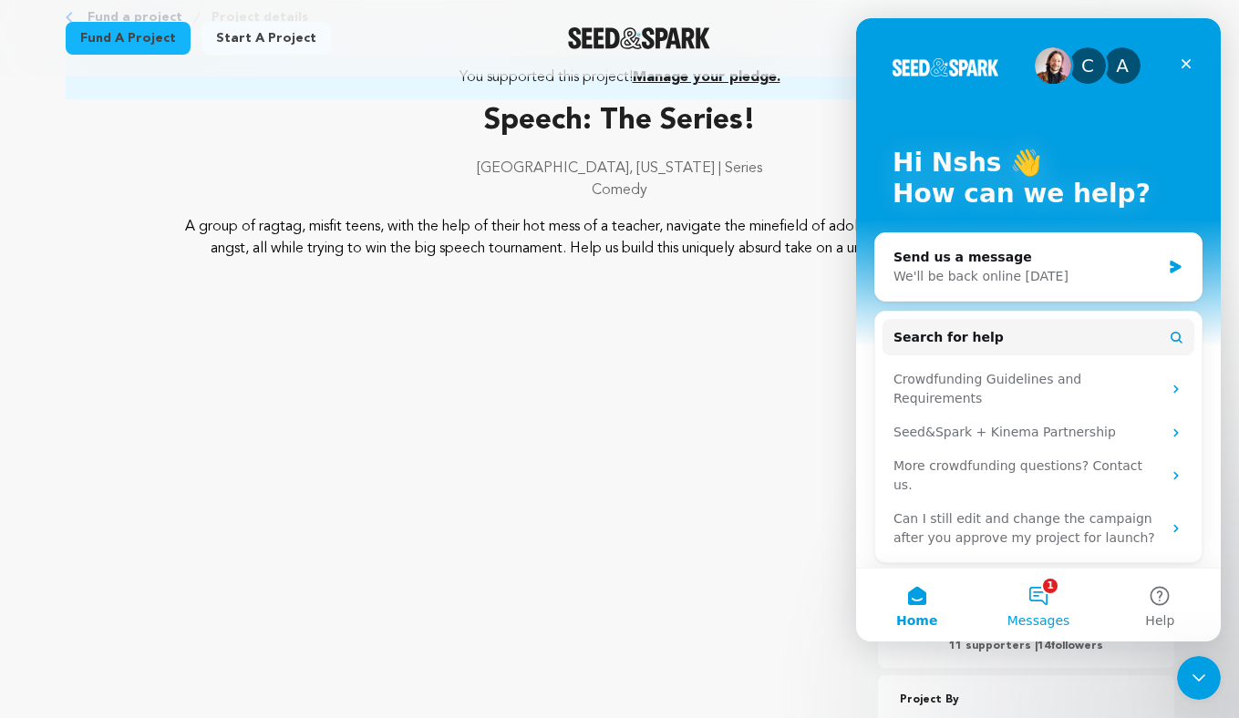
click at [955, 589] on button "1 Messages" at bounding box center [1037, 605] width 121 height 73
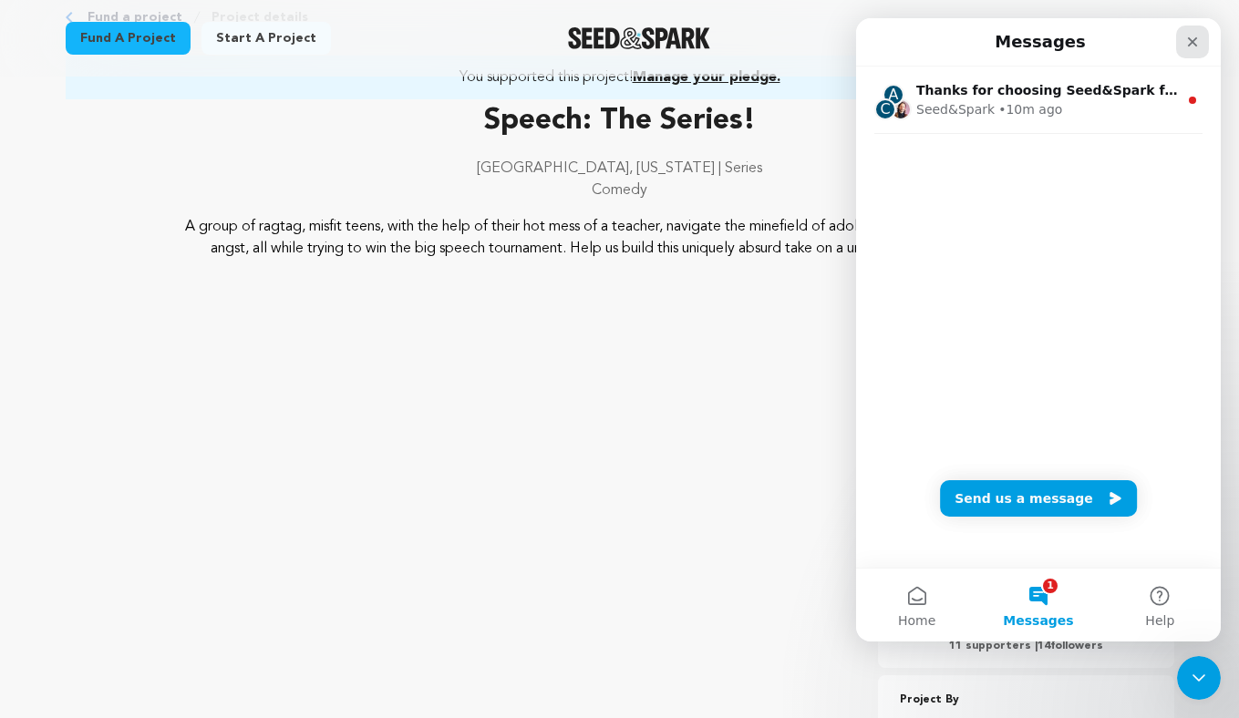
click at [955, 40] on icon "Close" at bounding box center [1192, 42] width 15 height 15
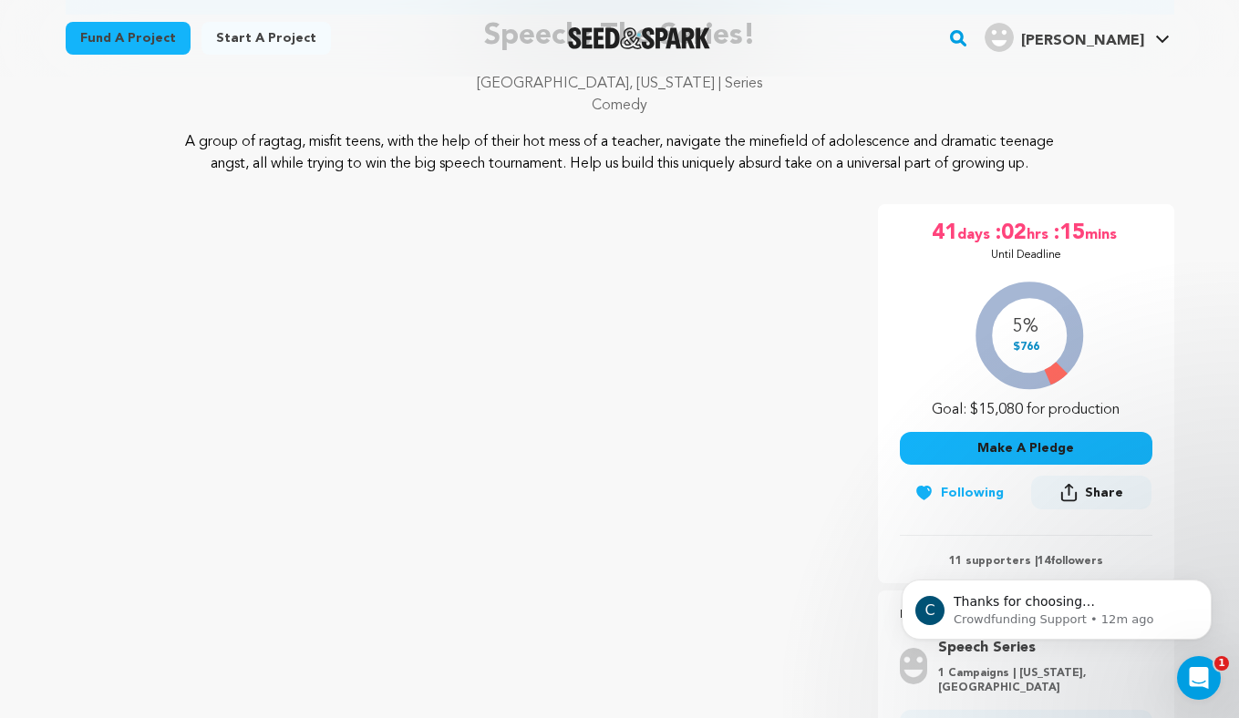
scroll to position [210, 0]
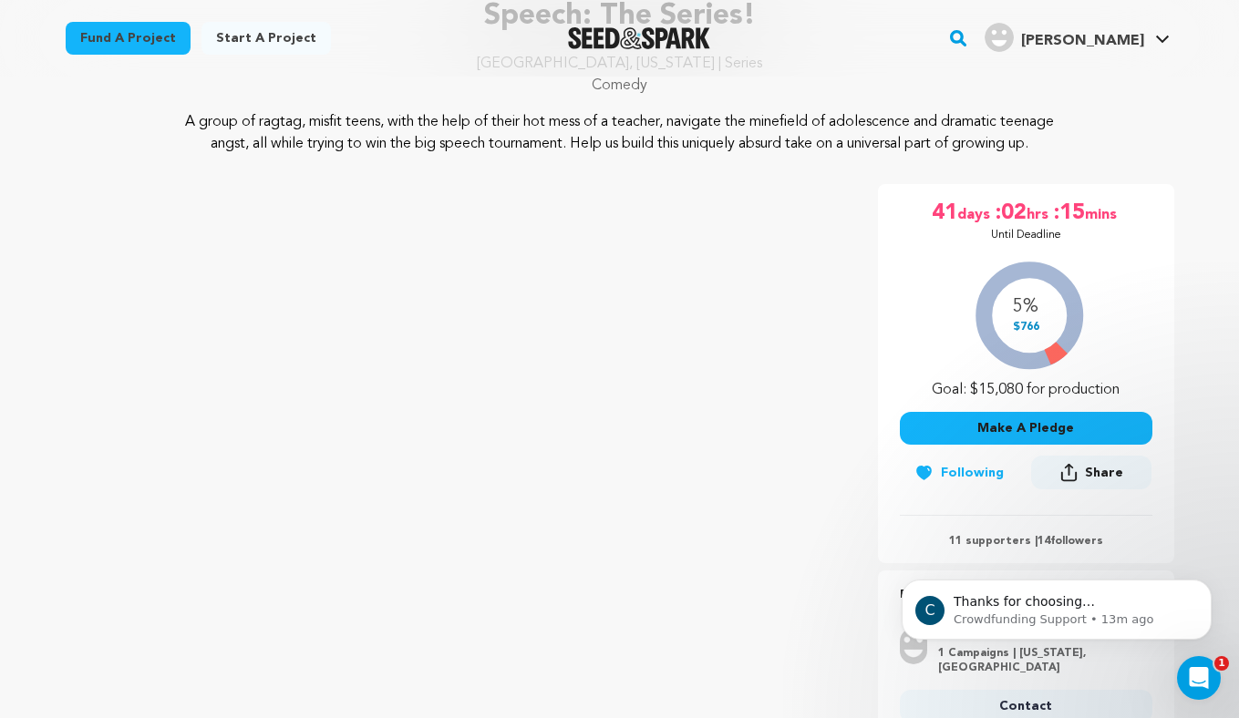
click at [34, 69] on div "Fund a project Start a project Search" at bounding box center [619, 38] width 1239 height 77
click at [69, 93] on p "Comedy" at bounding box center [620, 86] width 1108 height 22
